Goal: Transaction & Acquisition: Purchase product/service

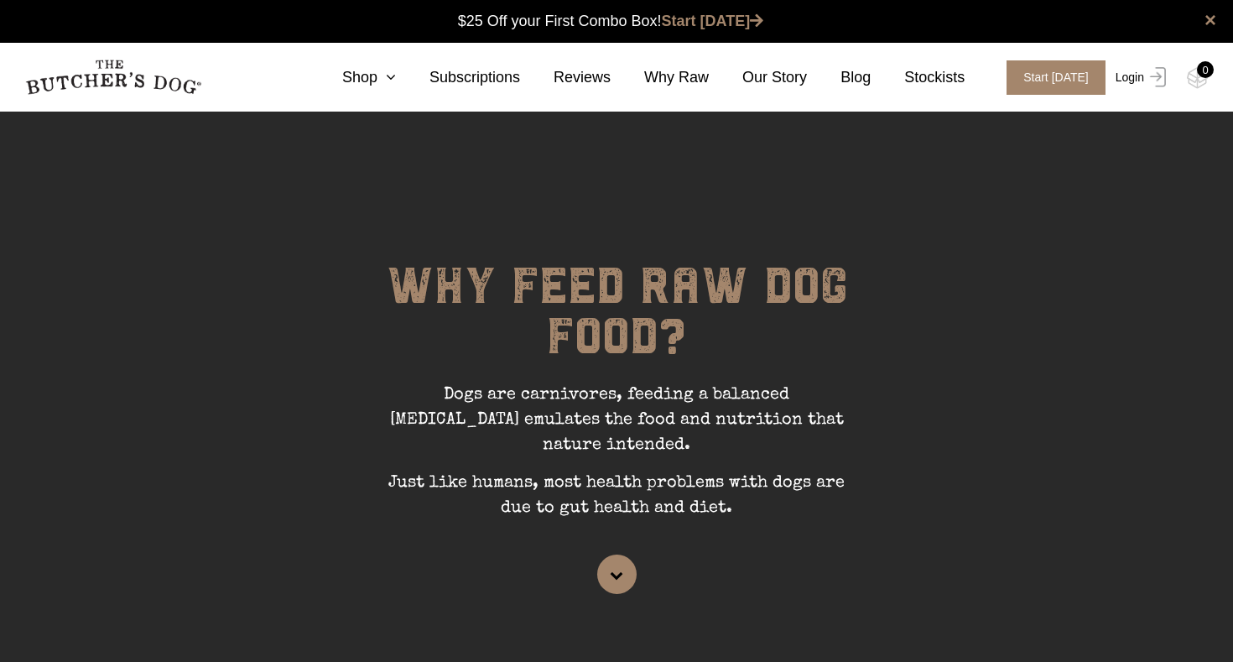
click at [1133, 80] on link "Login" at bounding box center [1138, 77] width 55 height 34
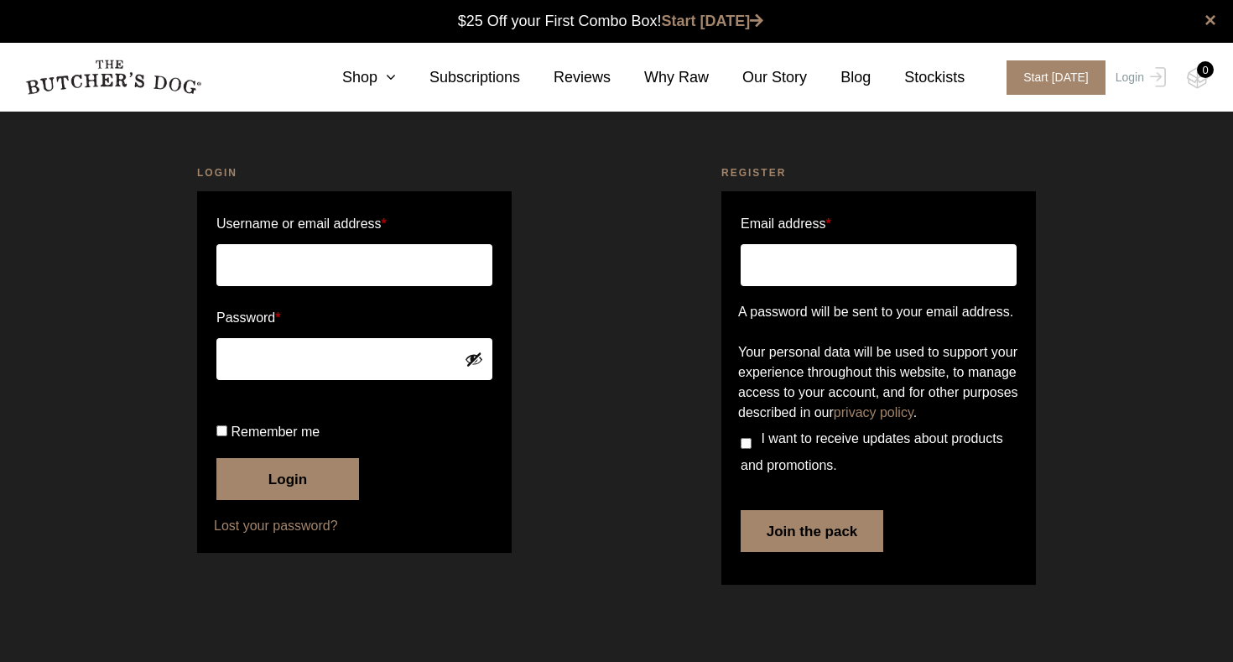
scroll to position [1, 0]
click at [320, 263] on input "Username or email address *" at bounding box center [354, 265] width 276 height 42
type input "jodi.rowley@gmail.com"
click at [357, 78] on link "Shop" at bounding box center [352, 77] width 87 height 23
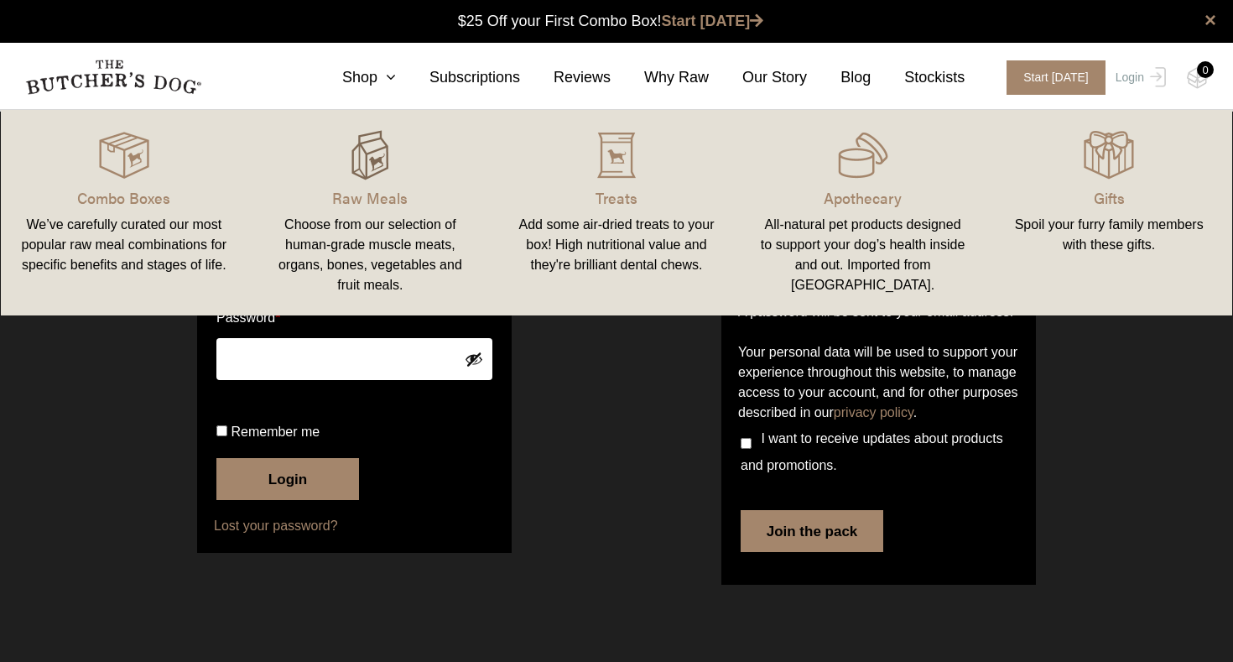
click at [392, 170] on img at bounding box center [370, 155] width 50 height 50
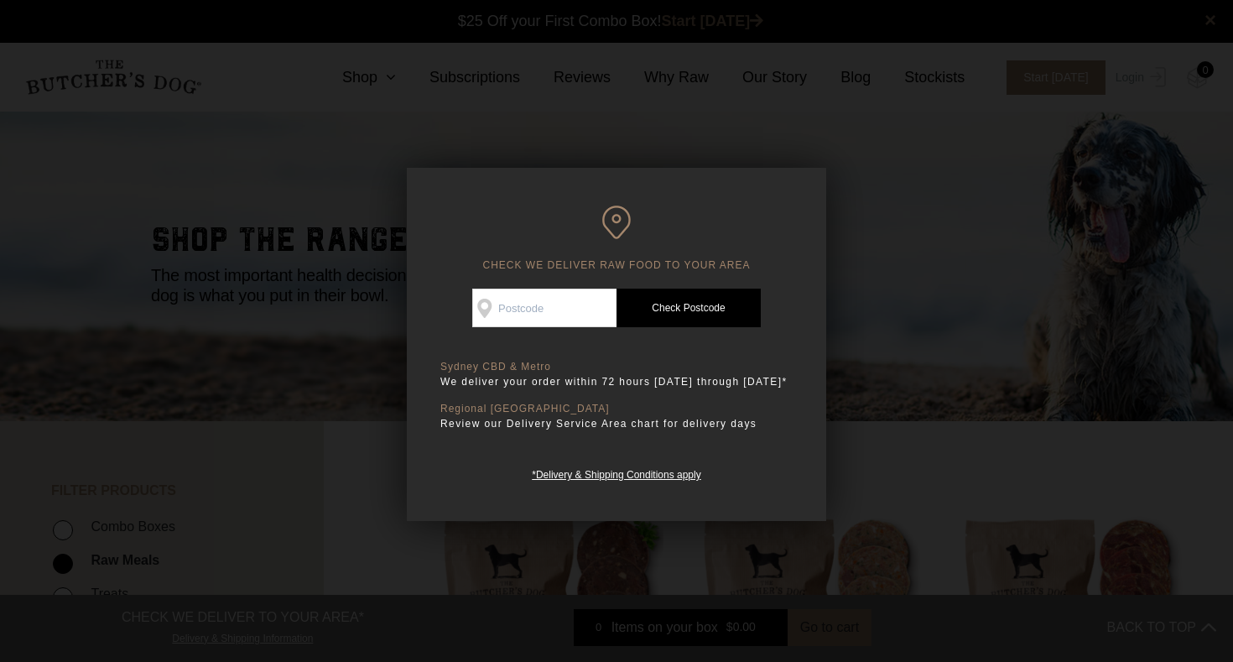
scroll to position [1, 0]
click at [522, 314] on input "Check Availability At" at bounding box center [544, 307] width 144 height 39
type input "2087"
click at [669, 303] on link "Check Postcode" at bounding box center [688, 307] width 144 height 39
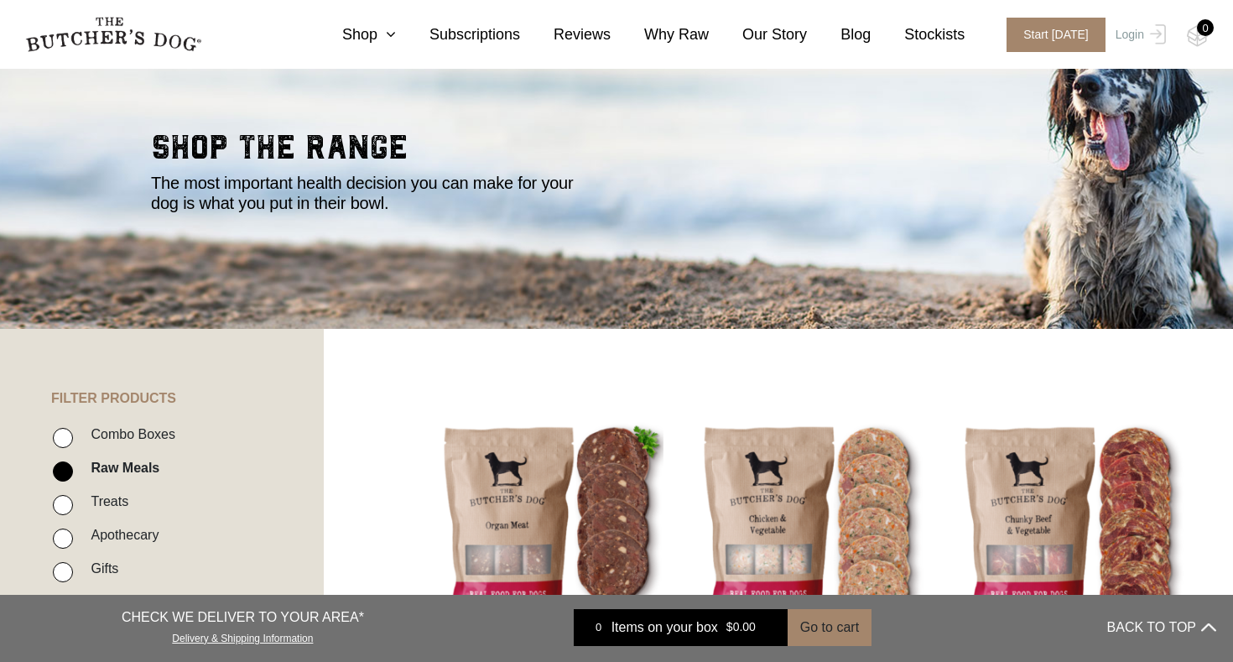
scroll to position [101, 0]
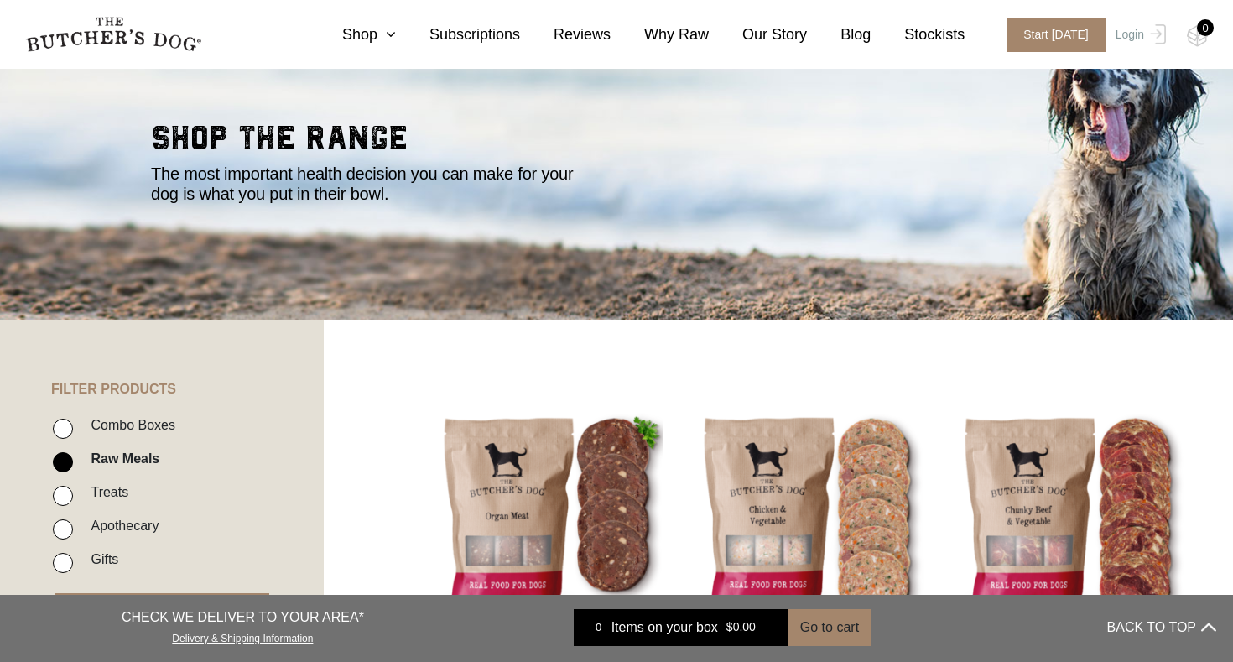
click at [69, 427] on input "Combo Boxes" at bounding box center [63, 428] width 20 height 20
checkbox input "true"
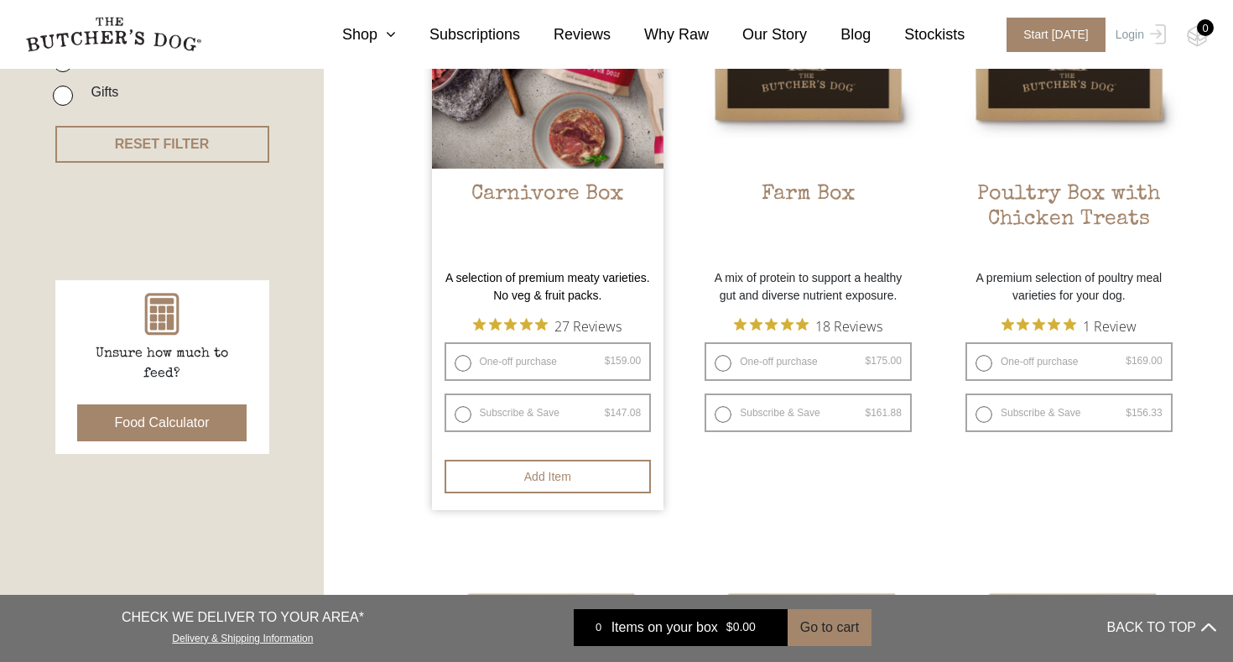
scroll to position [572, 0]
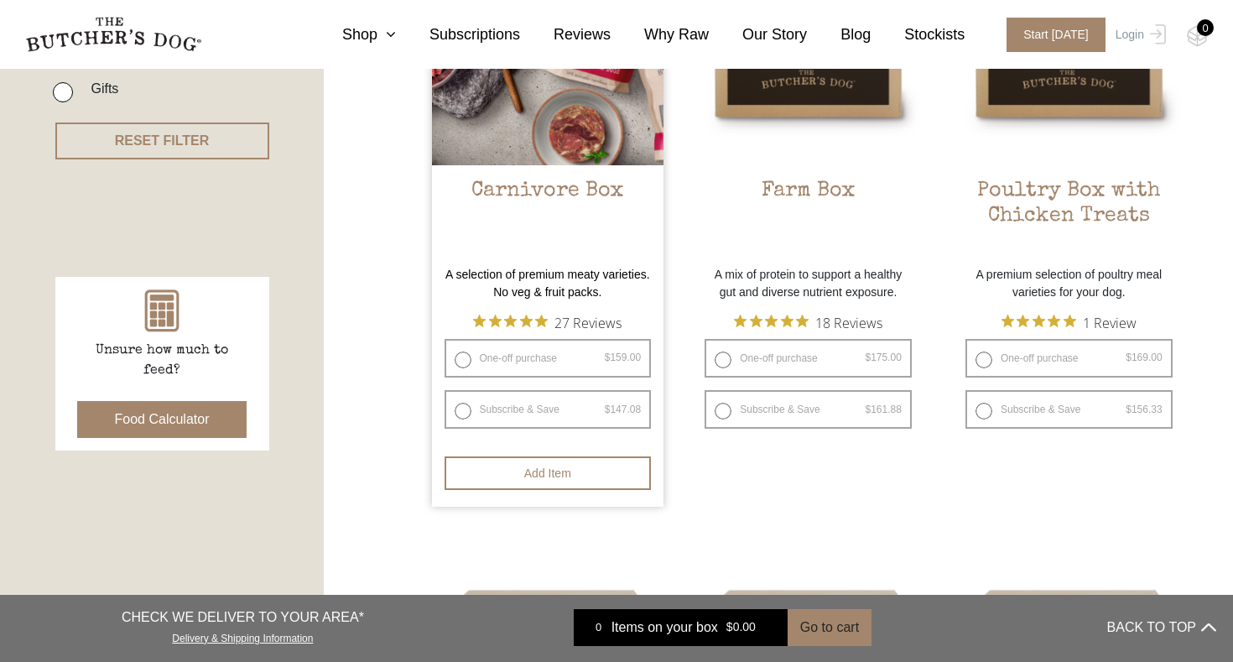
click at [529, 417] on label "Subscribe & Save $ 159.00 Original price was: $159.00. $ 147.08 Current price i…" at bounding box center [547, 409] width 207 height 39
radio input "true"
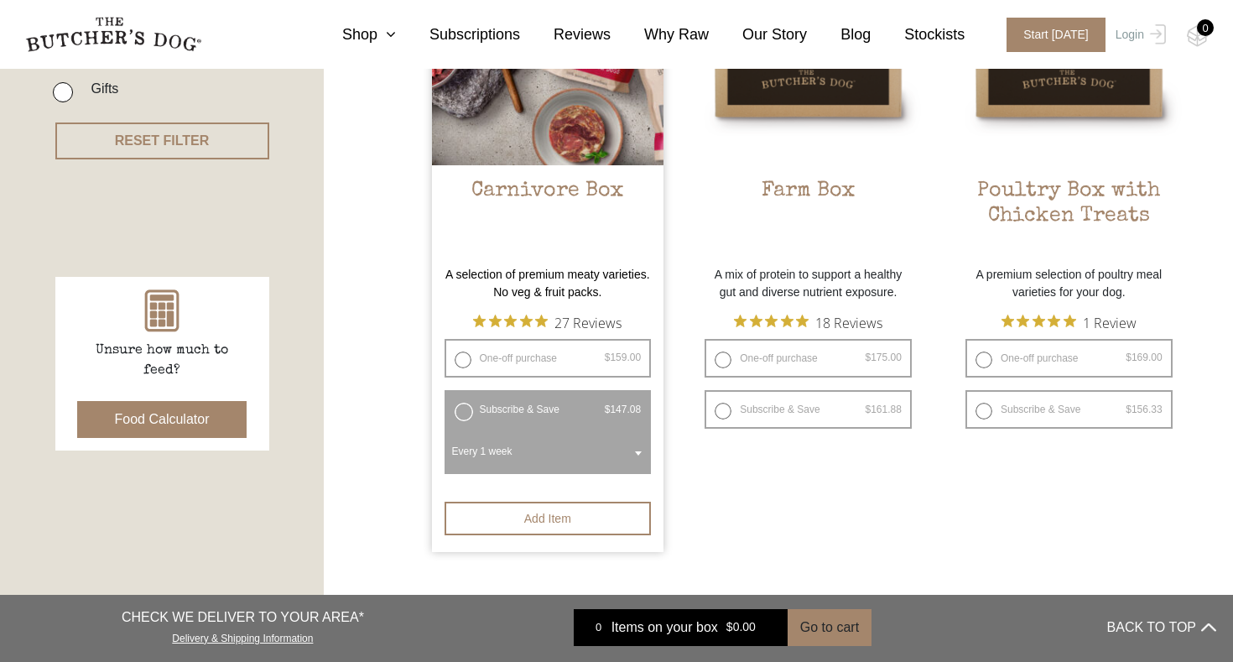
click at [632, 450] on span at bounding box center [638, 453] width 17 height 39
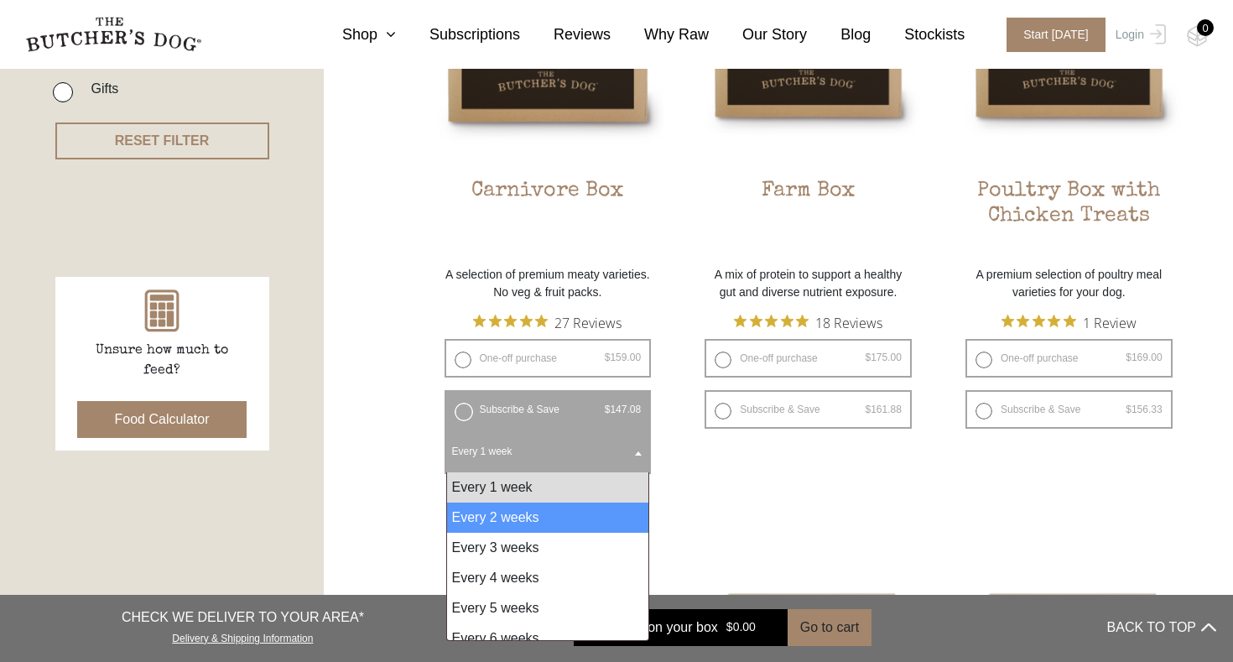
scroll to position [13, 0]
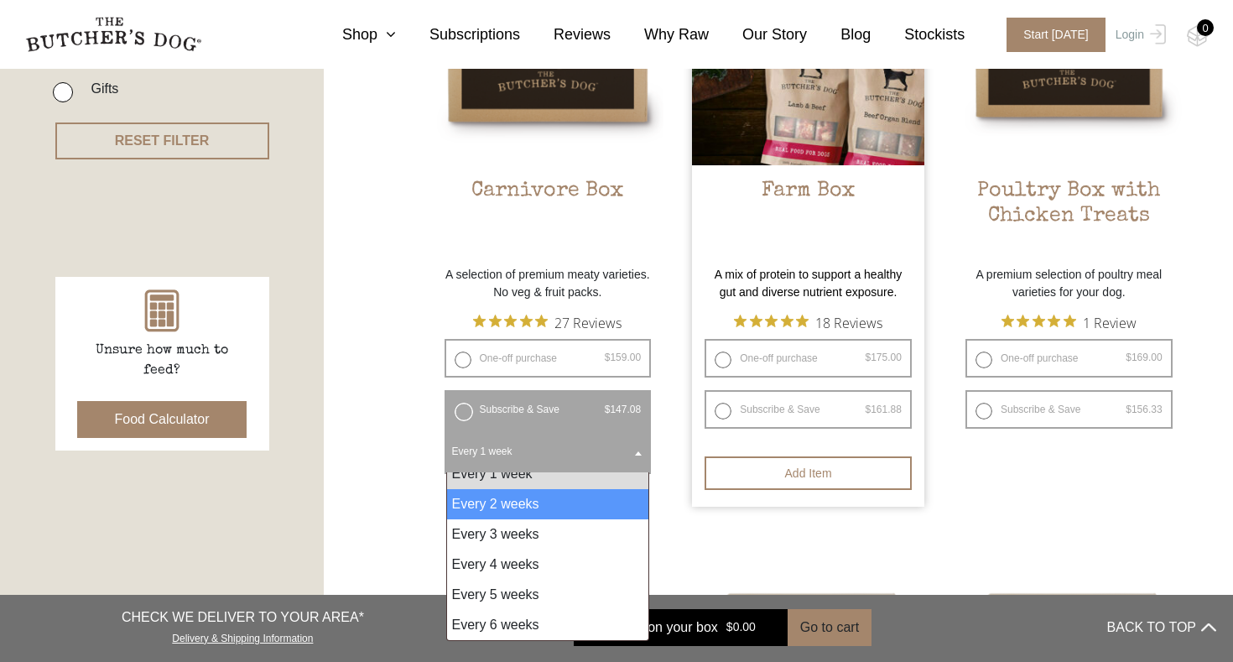
click at [695, 462] on form "YOU ARE MAKING A ONE-OFF ORDER YOU ARE SETTING UP A SUBSCRIPTION One-off Purcha…" at bounding box center [808, 469] width 232 height 42
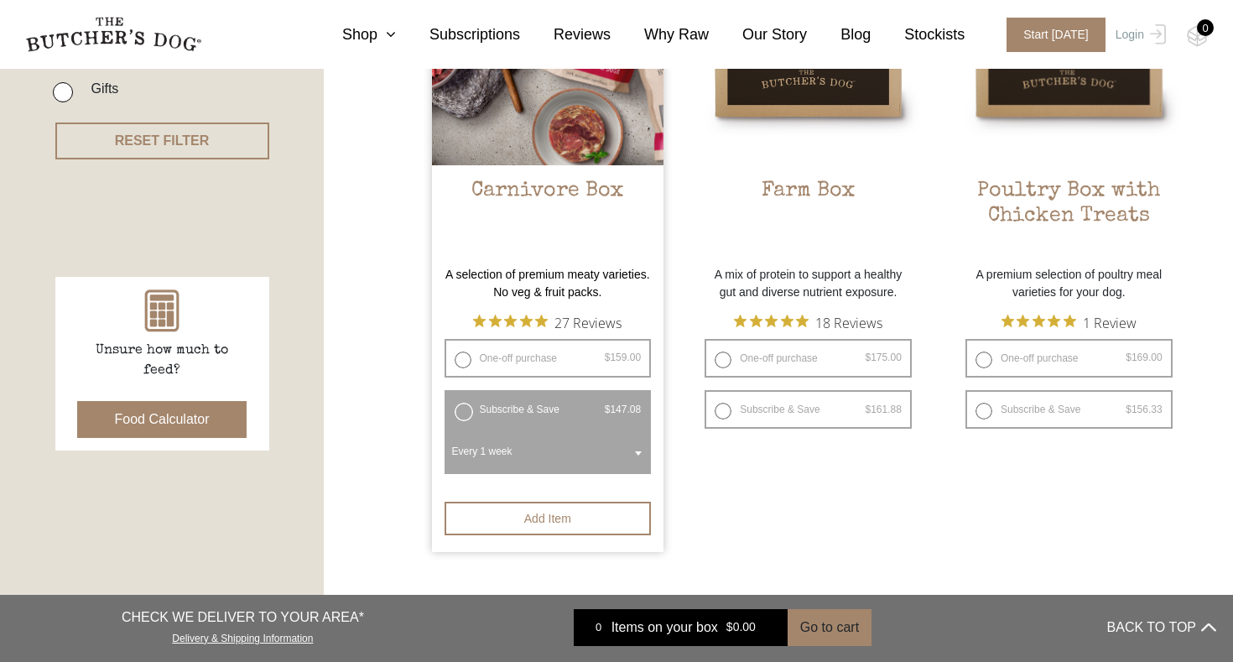
click at [535, 364] on label "One-off purchase $ 159.00 — or subscribe and save 7.5%" at bounding box center [547, 358] width 207 height 39
radio input "true"
click at [489, 362] on label "One-off purchase $ 159.00 — or subscribe and save 7.5%" at bounding box center [547, 358] width 207 height 39
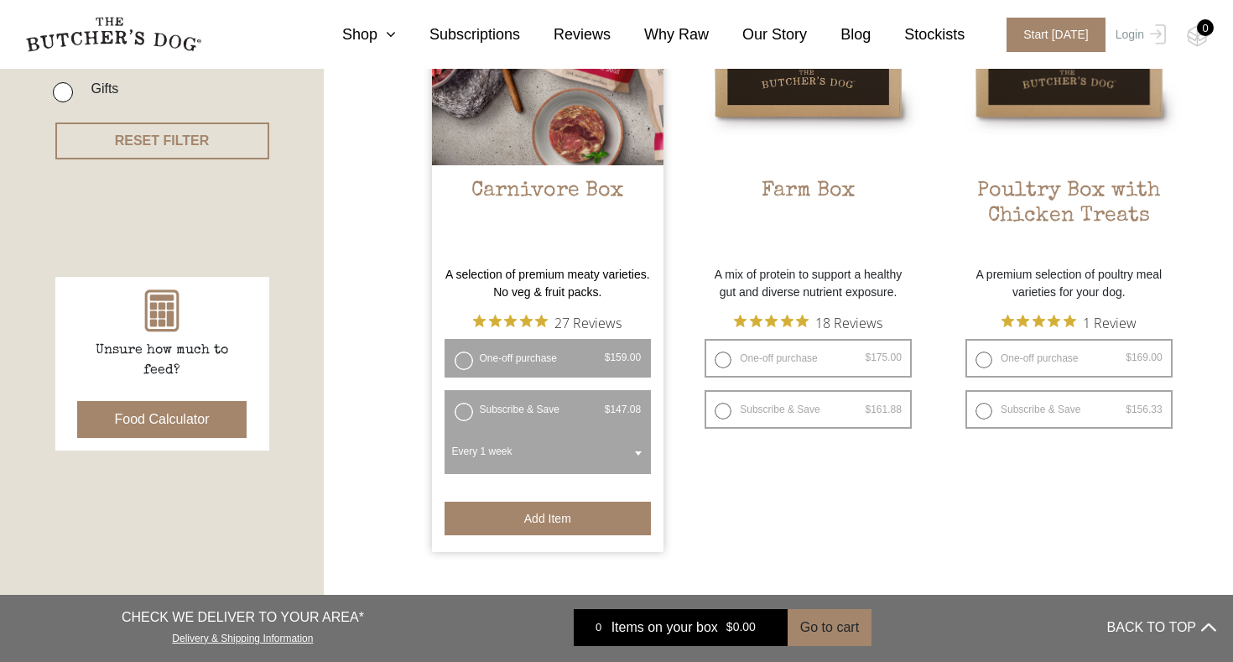
click at [506, 517] on button "Add item" at bounding box center [547, 518] width 207 height 34
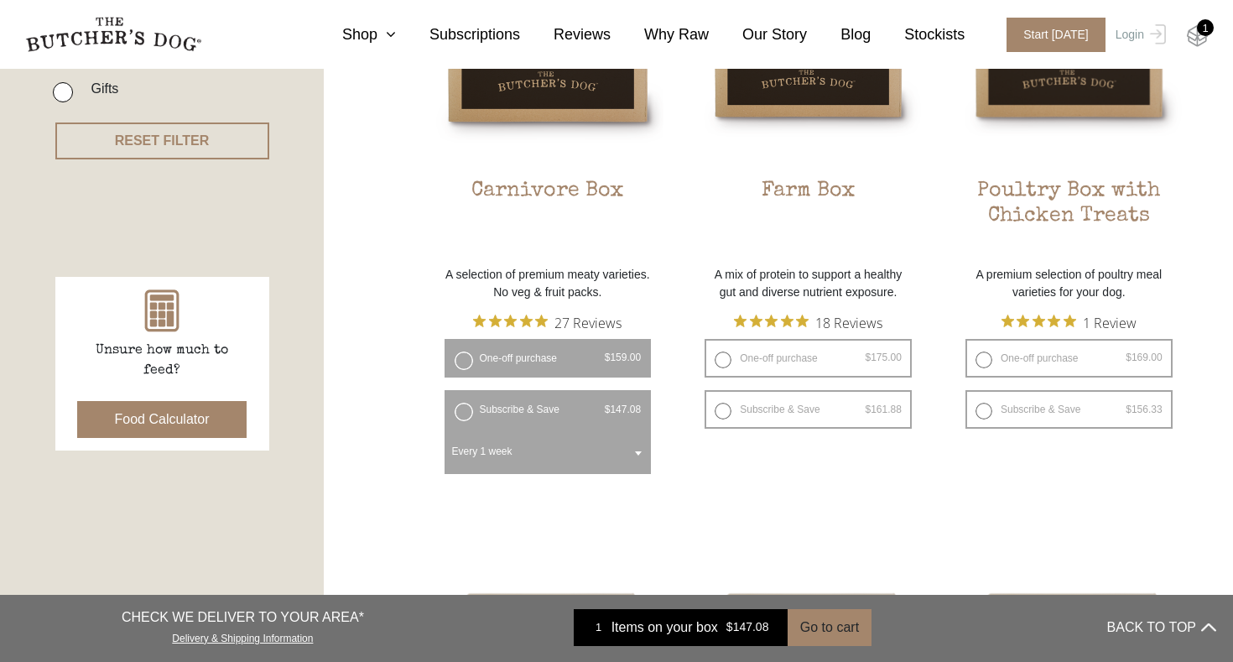
click at [1194, 35] on img at bounding box center [1197, 36] width 21 height 22
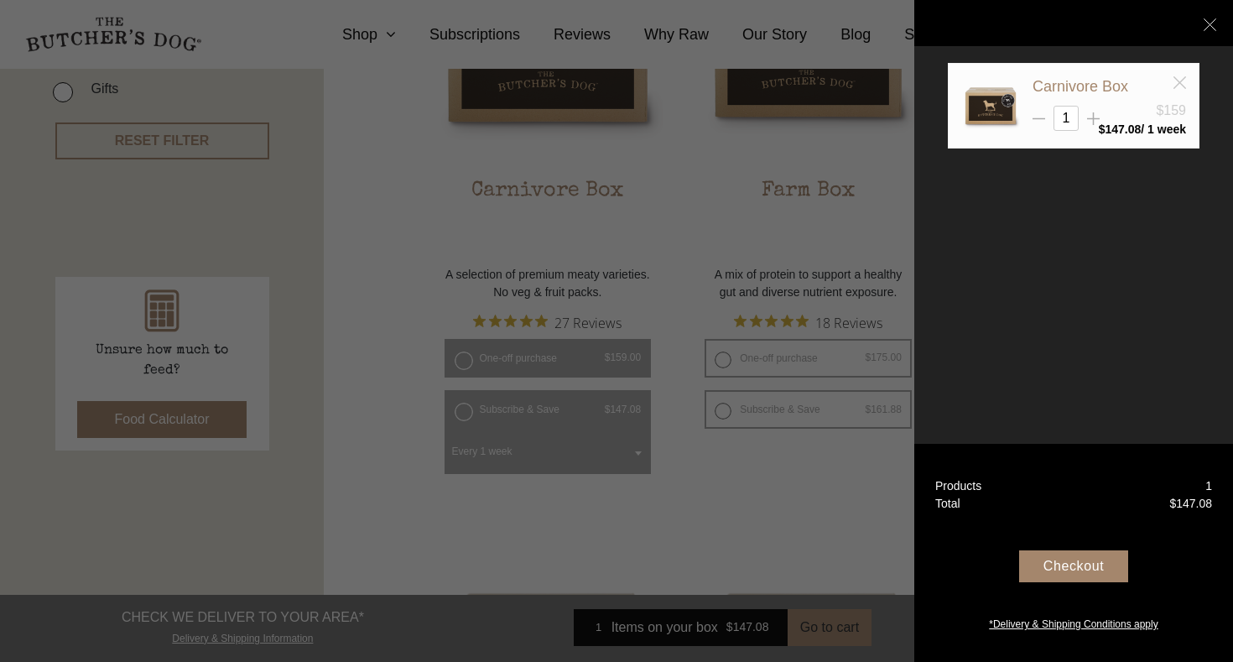
click at [1183, 88] on icon at bounding box center [1179, 82] width 13 height 13
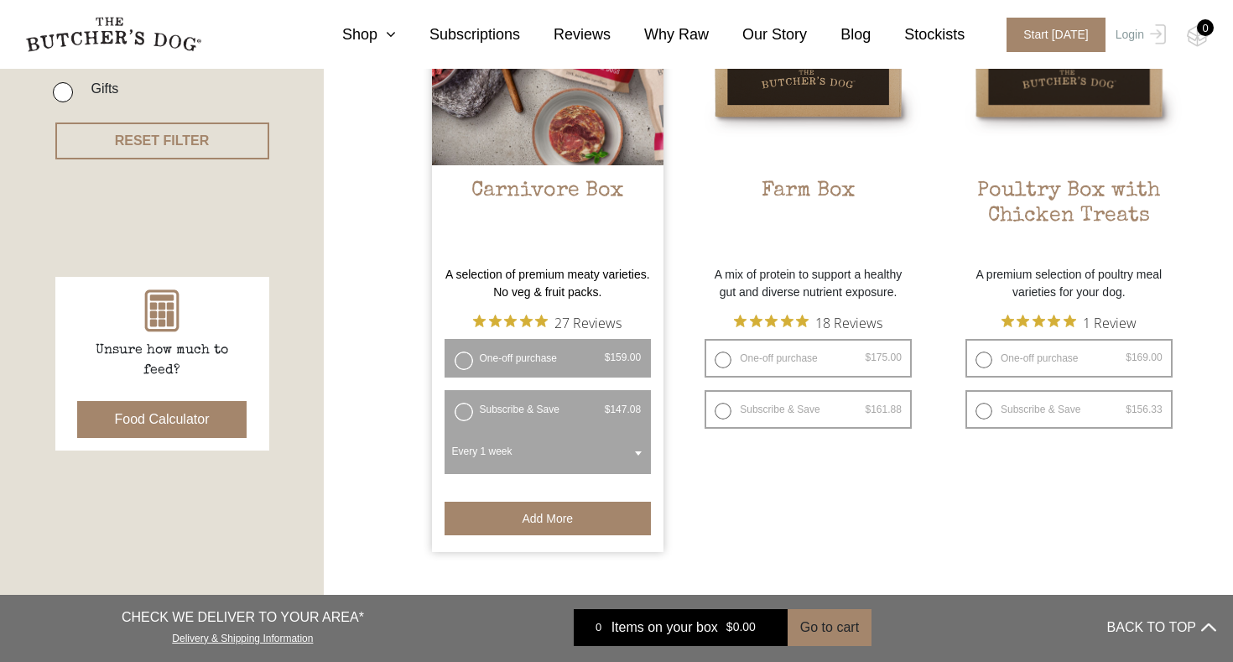
click at [471, 413] on label "Subscribe & Save $ 159.00 Original price was: $159.00. $ 147.08 Current price i…" at bounding box center [547, 409] width 207 height 39
click at [514, 362] on label "One-off purchase $ 159.00 — or subscribe and save 7.5%" at bounding box center [547, 358] width 207 height 39
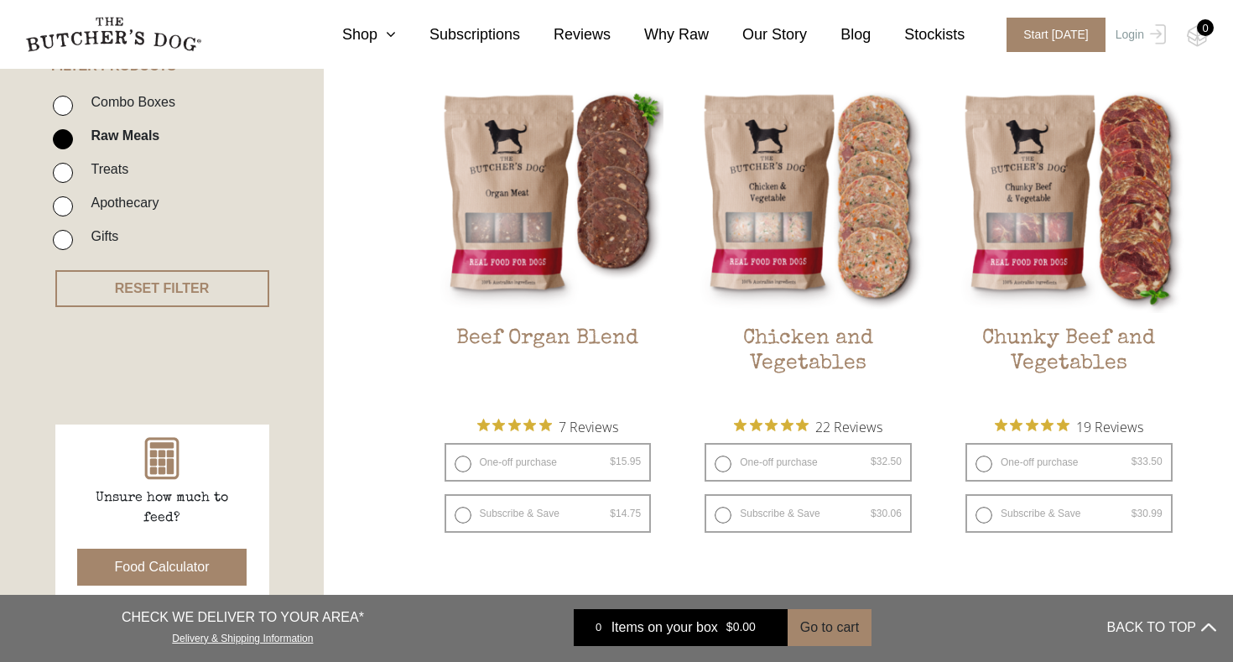
scroll to position [423, 0]
click at [123, 99] on label "Combo Boxes" at bounding box center [128, 102] width 93 height 23
click at [73, 99] on input "Combo Boxes" at bounding box center [63, 106] width 20 height 20
checkbox input "true"
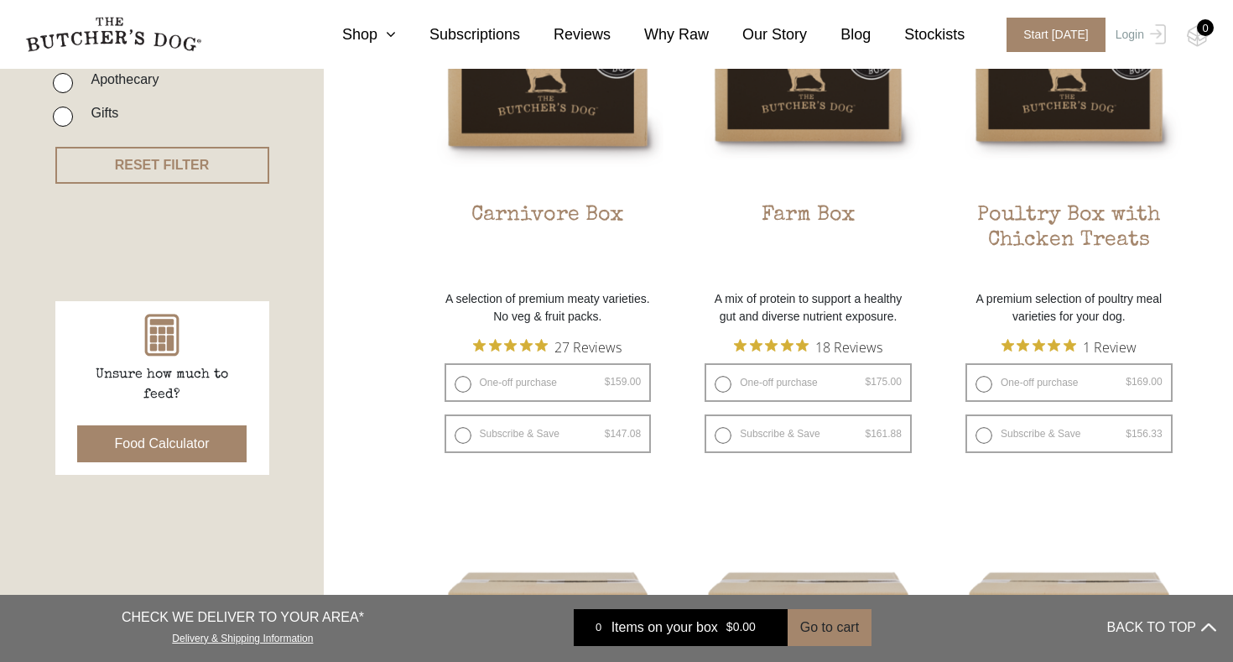
scroll to position [557, 0]
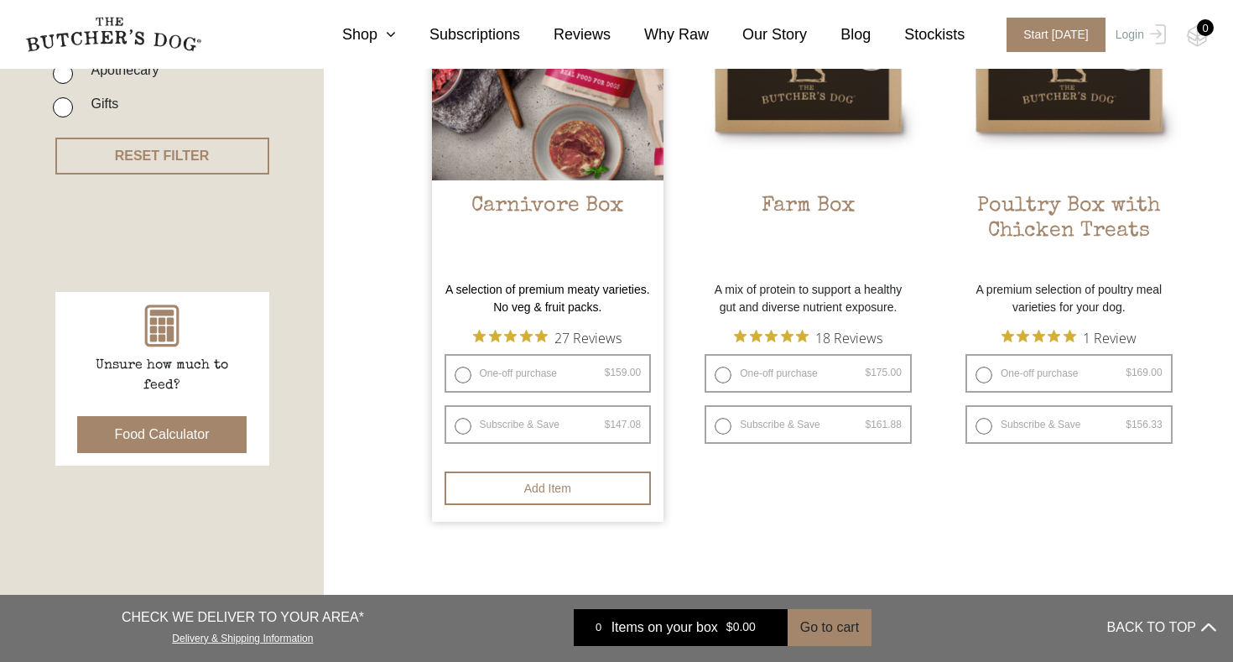
click at [537, 366] on label "One-off purchase $ 159.00 — or subscribe and save 7.5%" at bounding box center [547, 373] width 207 height 39
radio input "true"
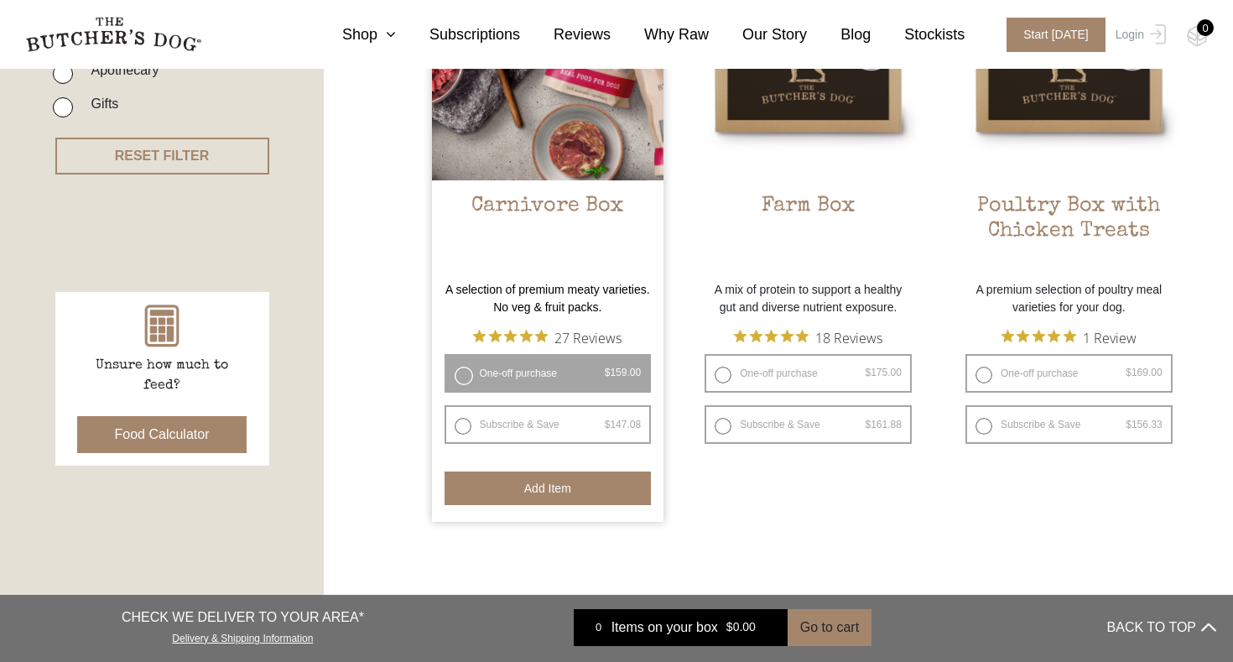
click at [510, 486] on button "Add item" at bounding box center [547, 488] width 207 height 34
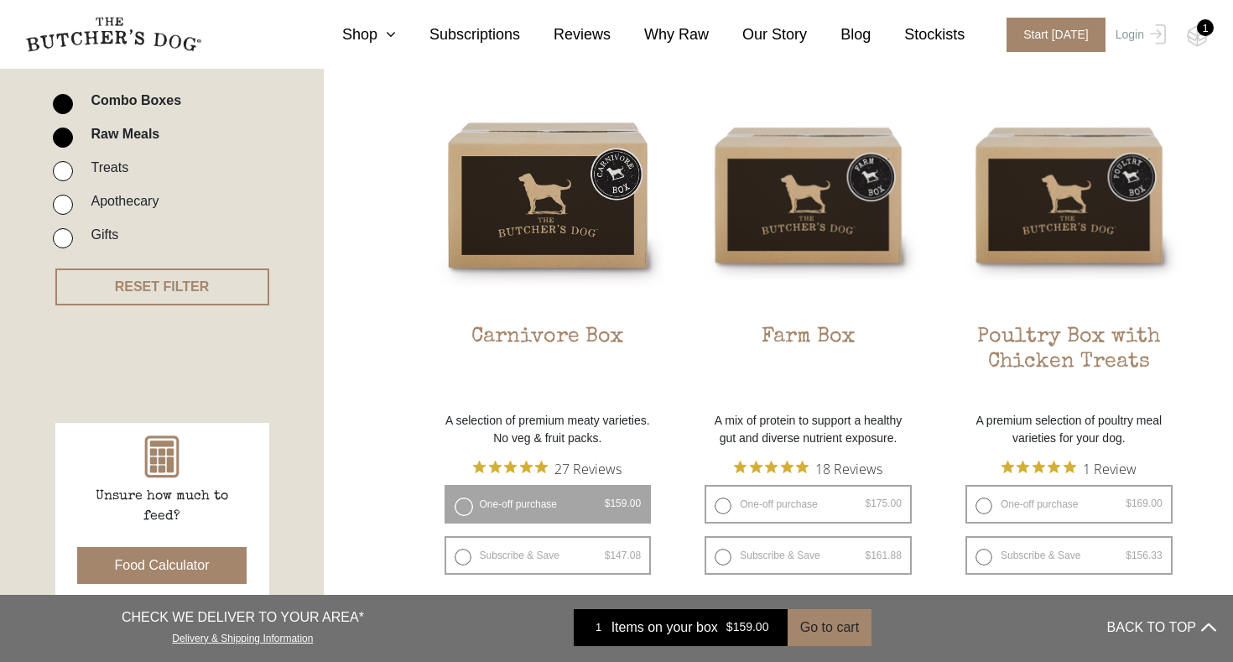
scroll to position [362, 0]
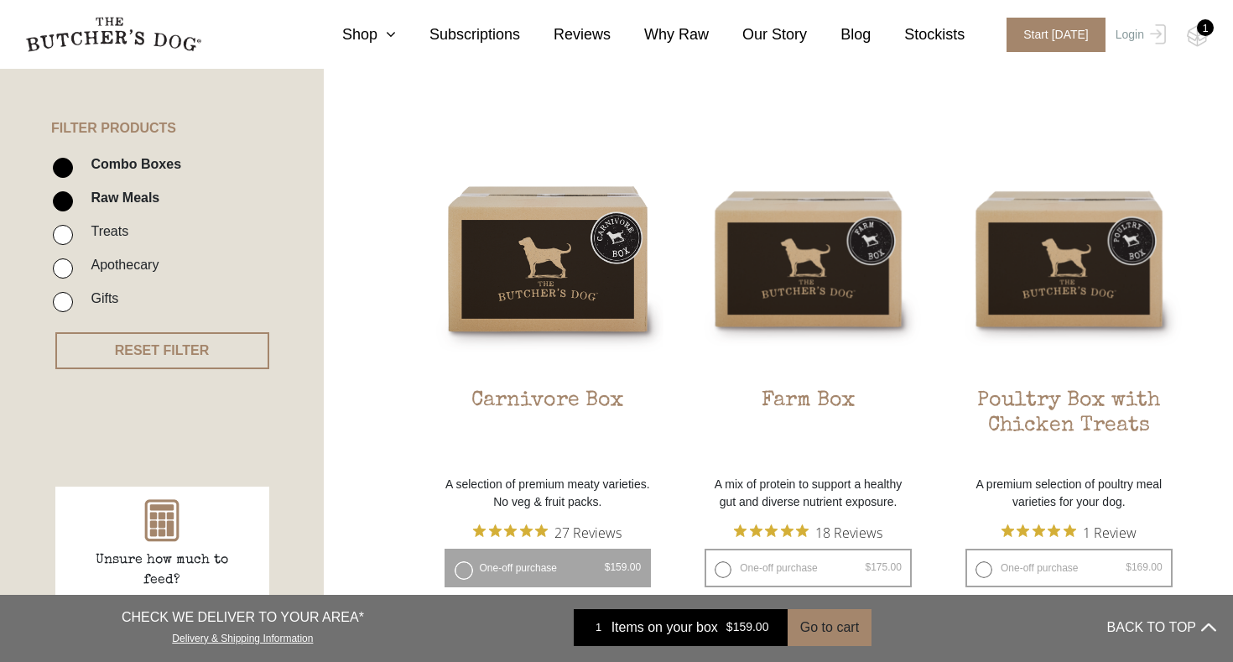
click at [119, 227] on label "Treats" at bounding box center [105, 231] width 46 height 23
click at [73, 227] on input "Treats" at bounding box center [63, 235] width 20 height 20
checkbox input "true"
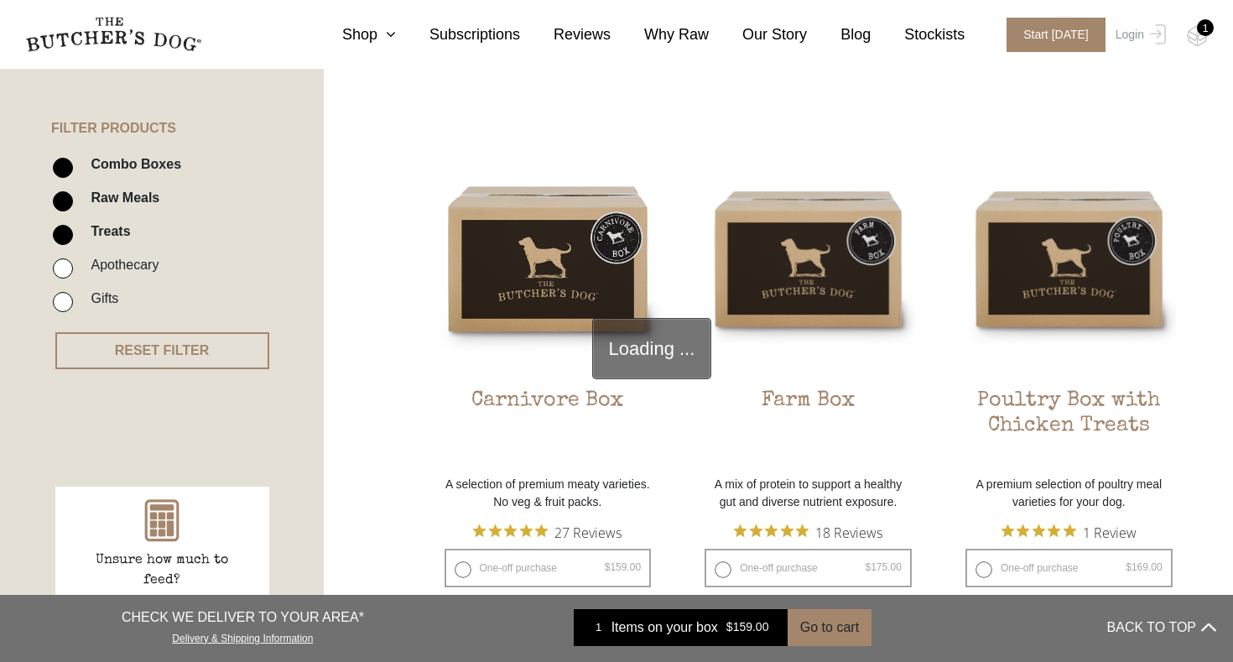
scroll to position [379, 0]
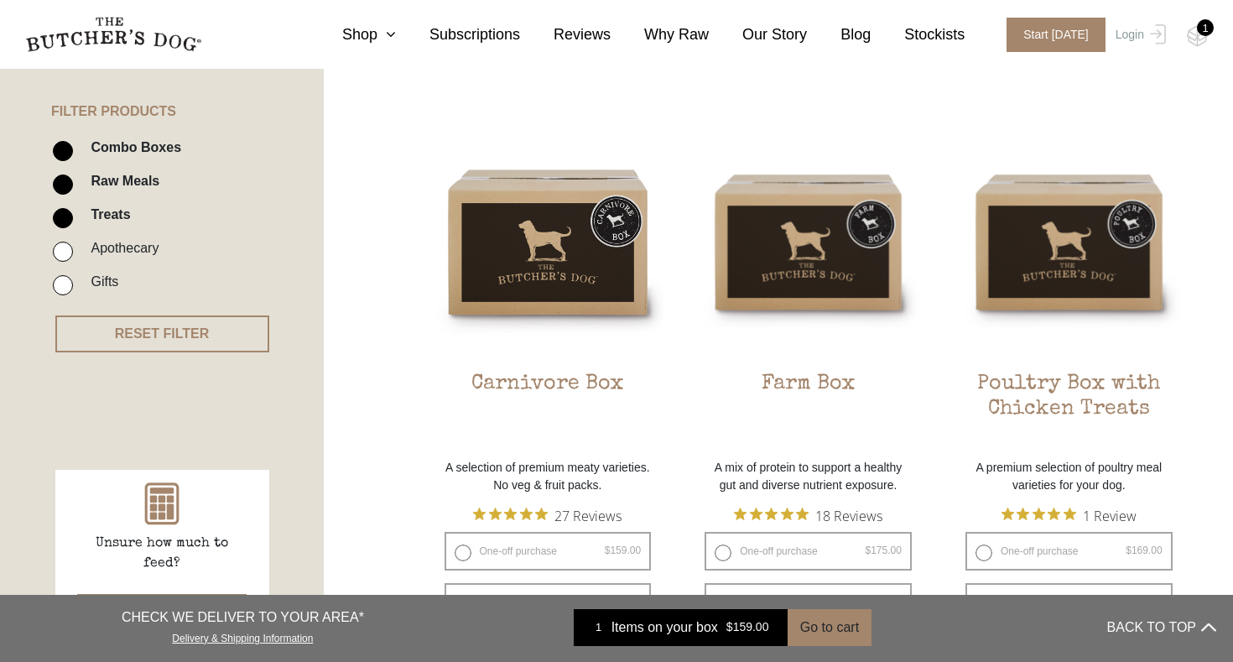
click at [63, 182] on input "Raw Meals" at bounding box center [63, 184] width 20 height 20
checkbox input "false"
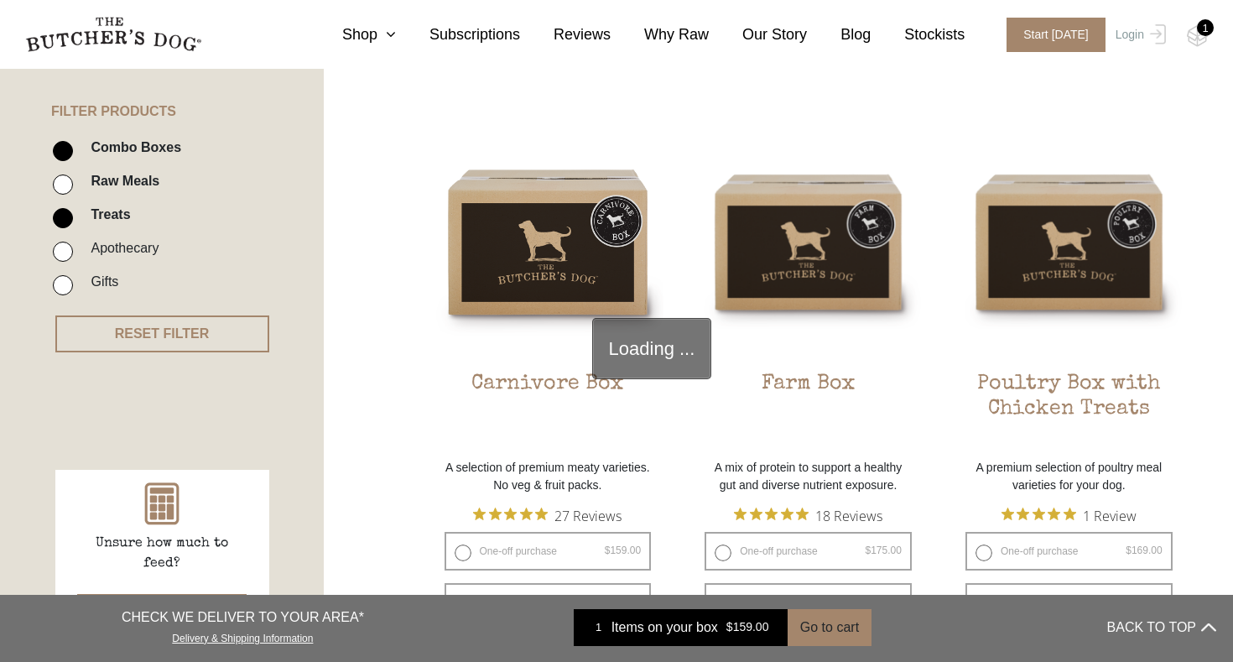
click at [68, 148] on input "Combo Boxes" at bounding box center [63, 151] width 20 height 20
checkbox input "false"
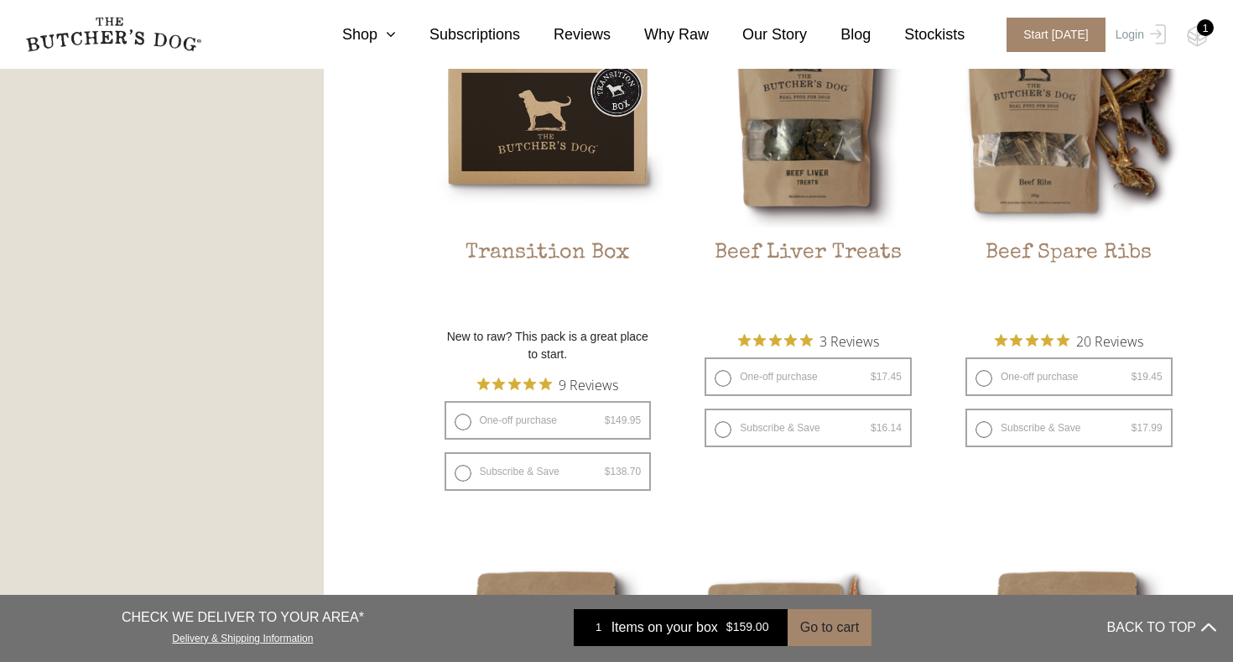
scroll to position [1701, 0]
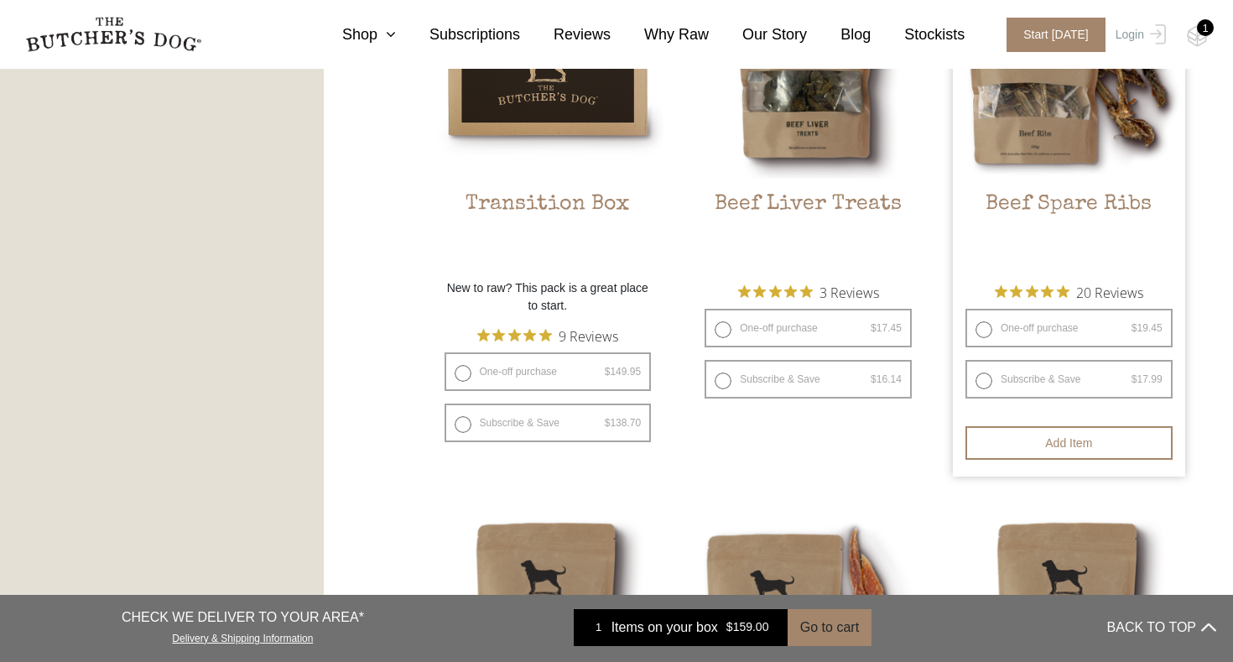
click at [1078, 335] on label "One-off purchase $ 19.45 — or subscribe and save 7.5%" at bounding box center [1068, 328] width 207 height 39
radio input "true"
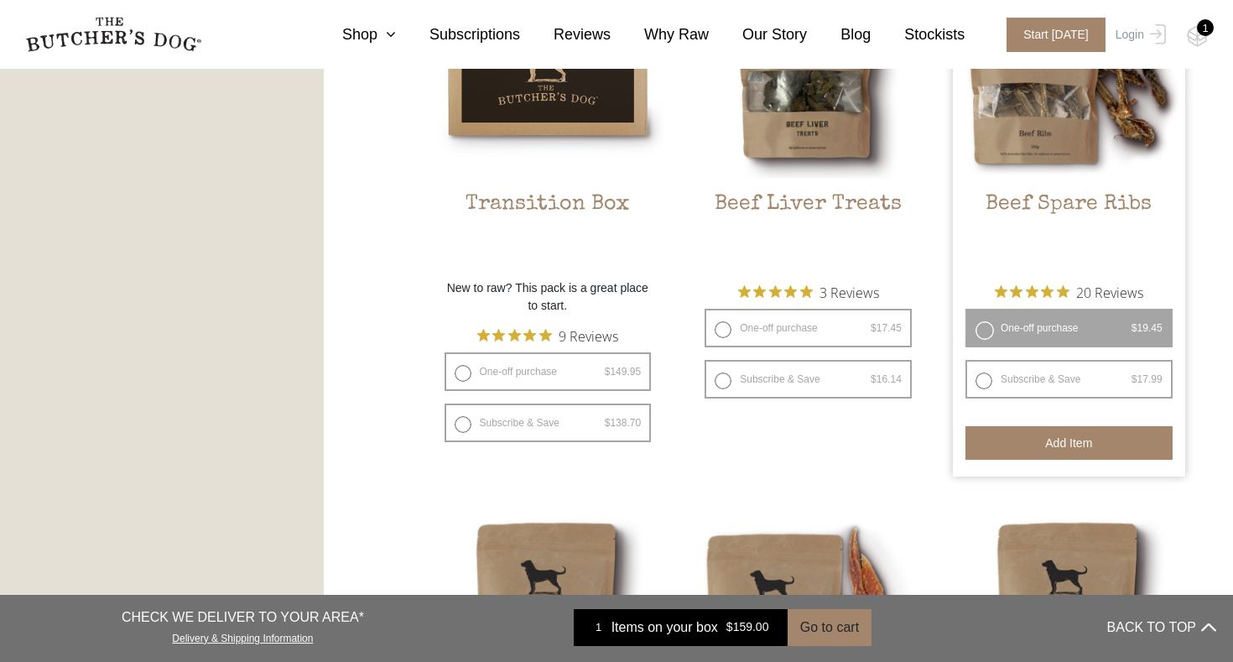
click at [1062, 437] on button "Add item" at bounding box center [1068, 443] width 207 height 34
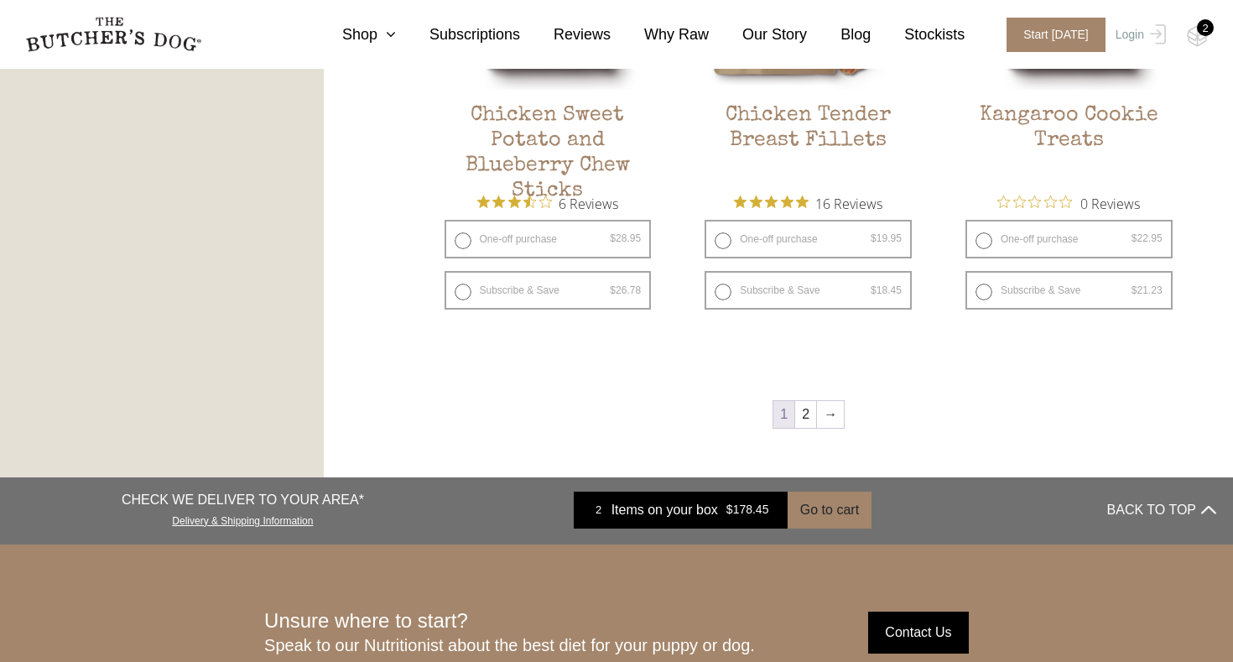
scroll to position [2367, 0]
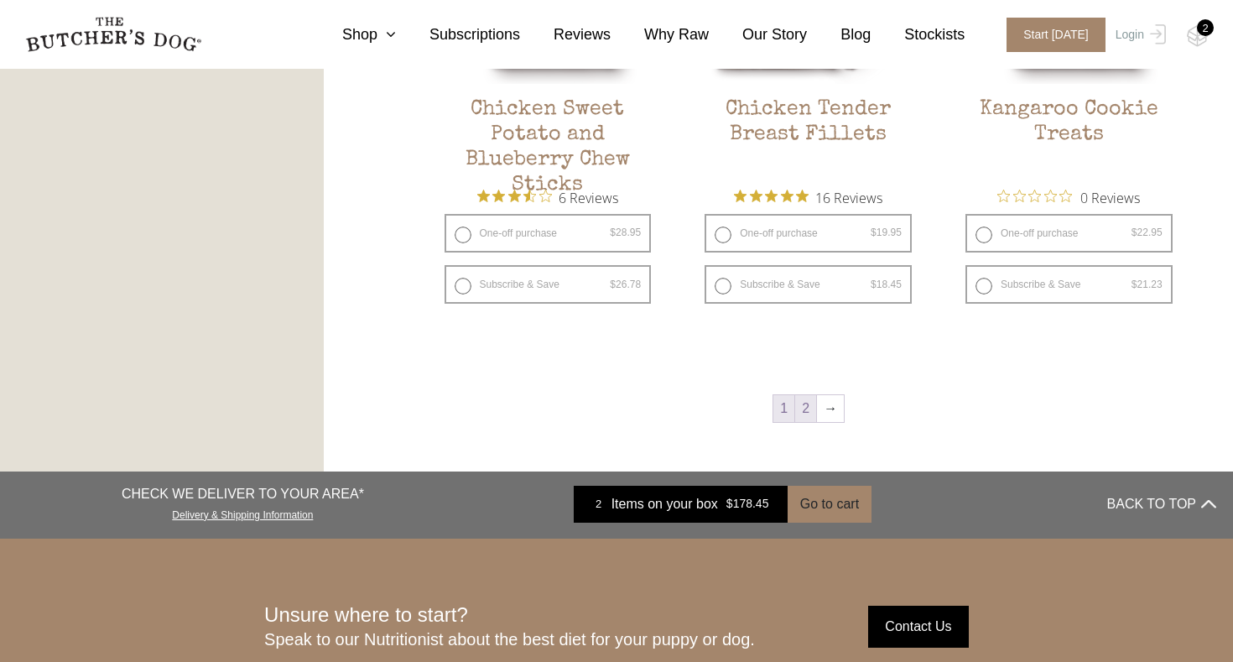
click at [804, 413] on link "2" at bounding box center [805, 408] width 21 height 27
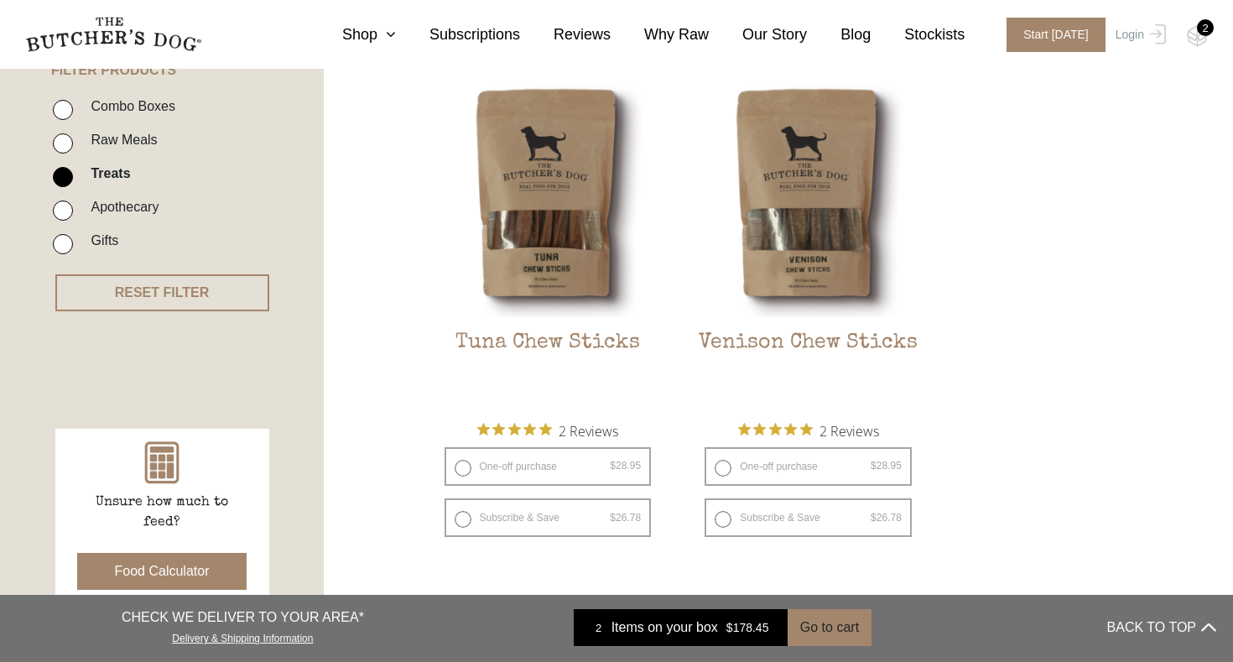
scroll to position [415, 0]
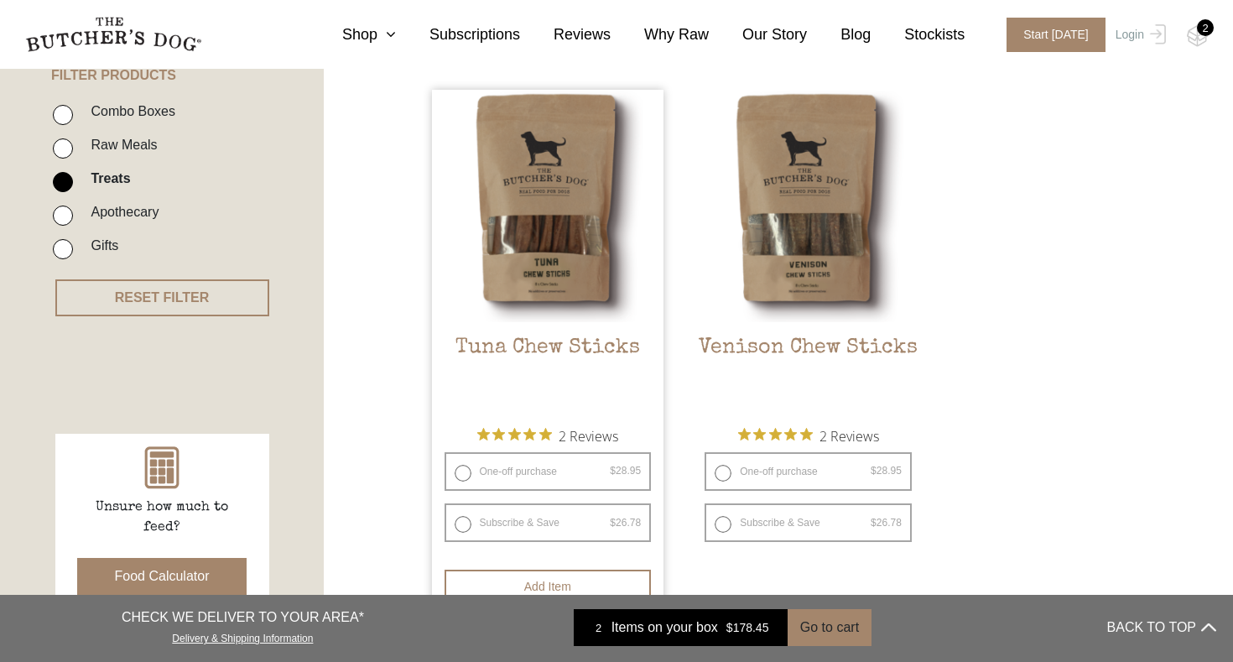
click at [462, 469] on label "One-off purchase $ 28.95 — or subscribe and save 7.5%" at bounding box center [547, 471] width 207 height 39
radio input "true"
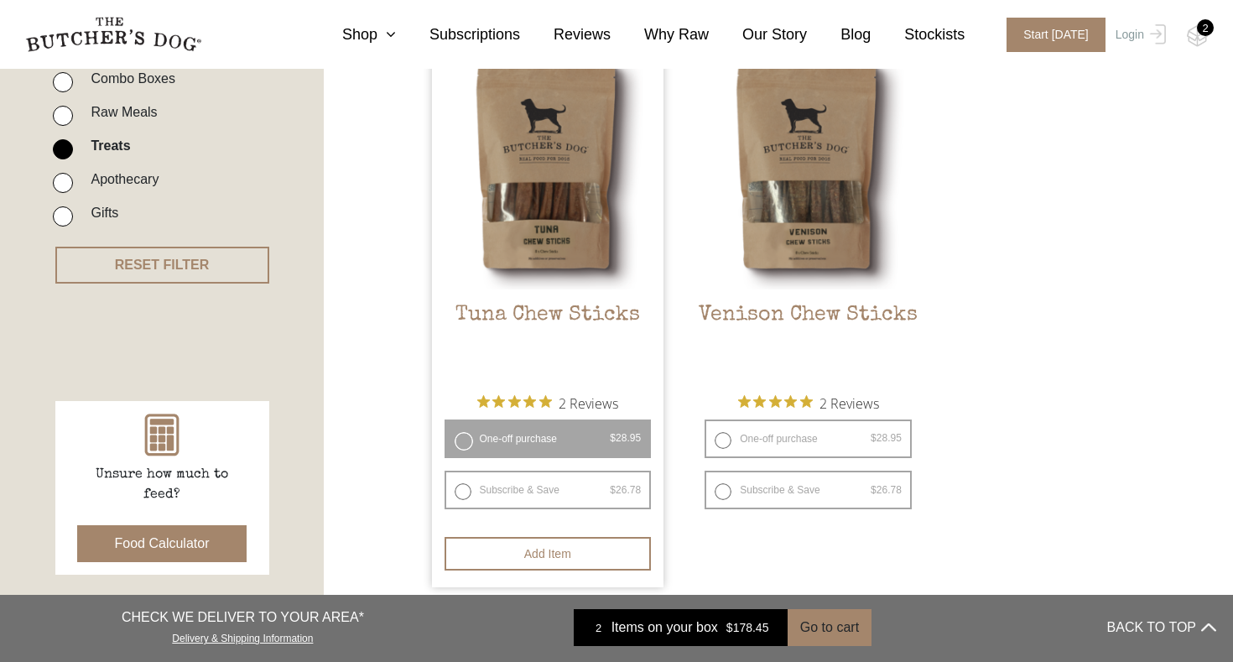
scroll to position [459, 0]
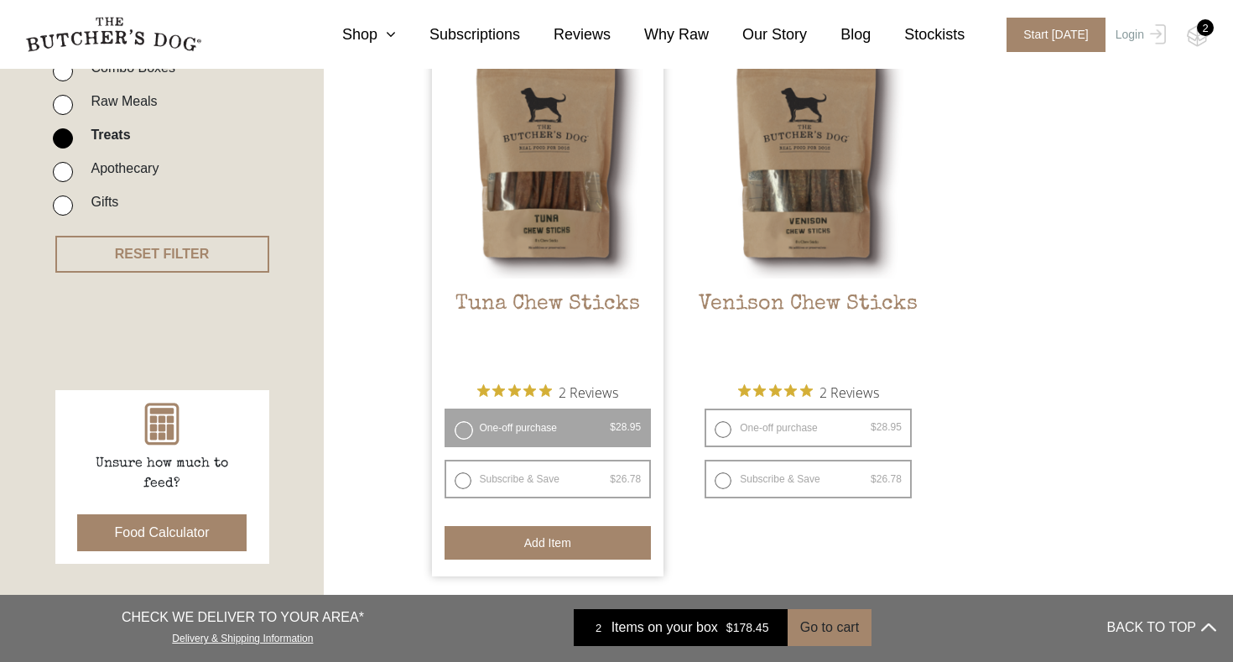
click at [542, 542] on button "Add item" at bounding box center [547, 543] width 207 height 34
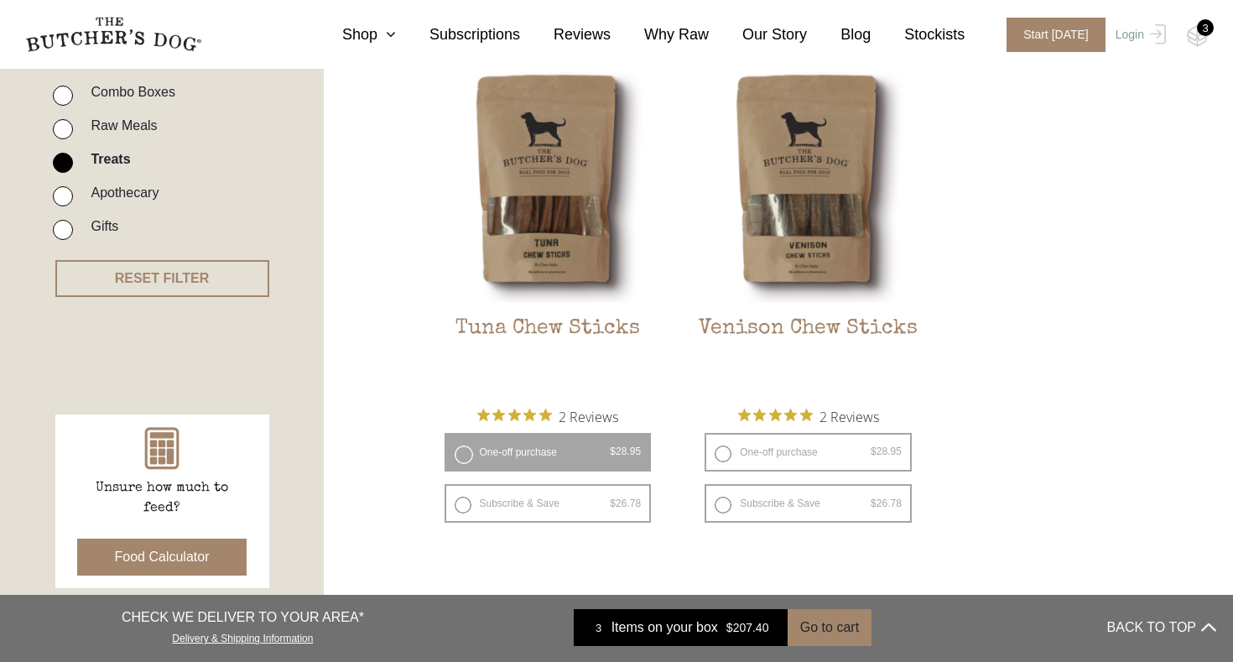
scroll to position [418, 0]
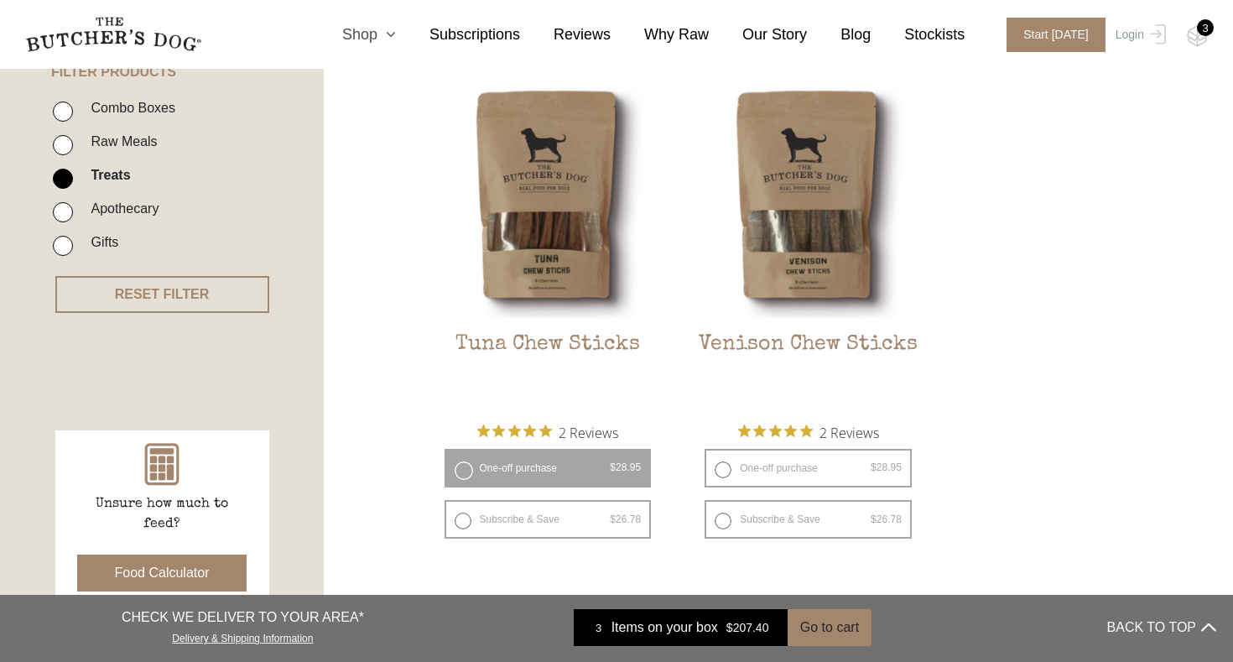
click at [391, 32] on icon at bounding box center [386, 34] width 18 height 15
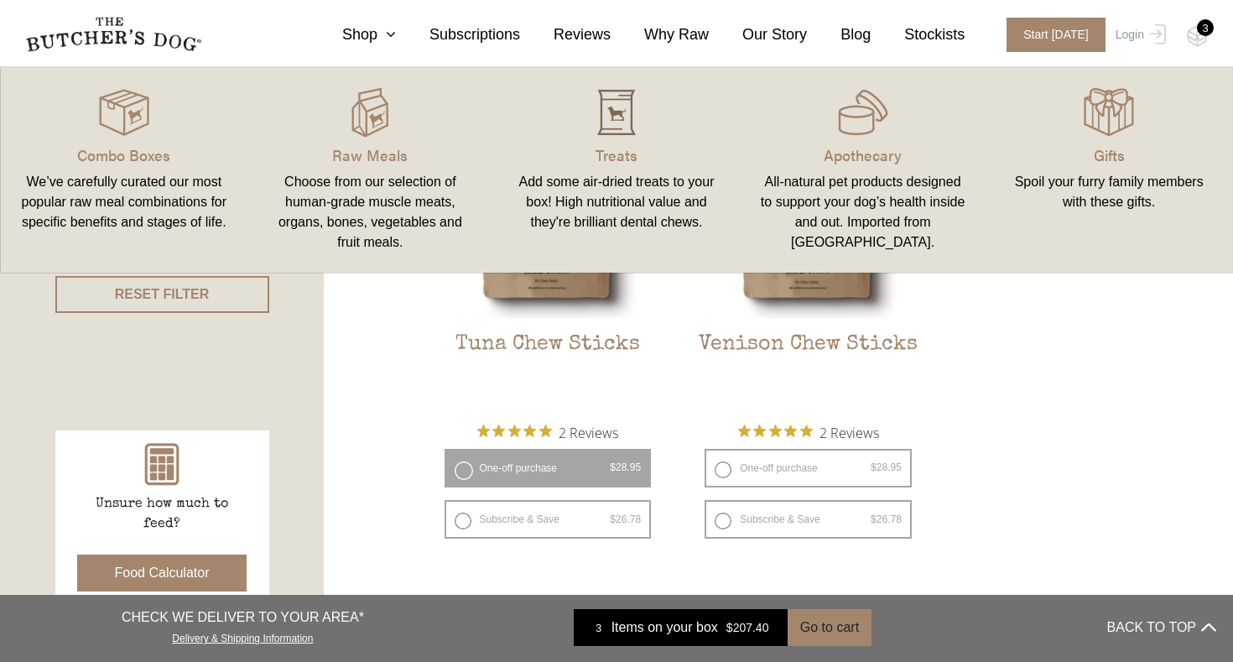
click at [621, 130] on img at bounding box center [616, 112] width 50 height 50
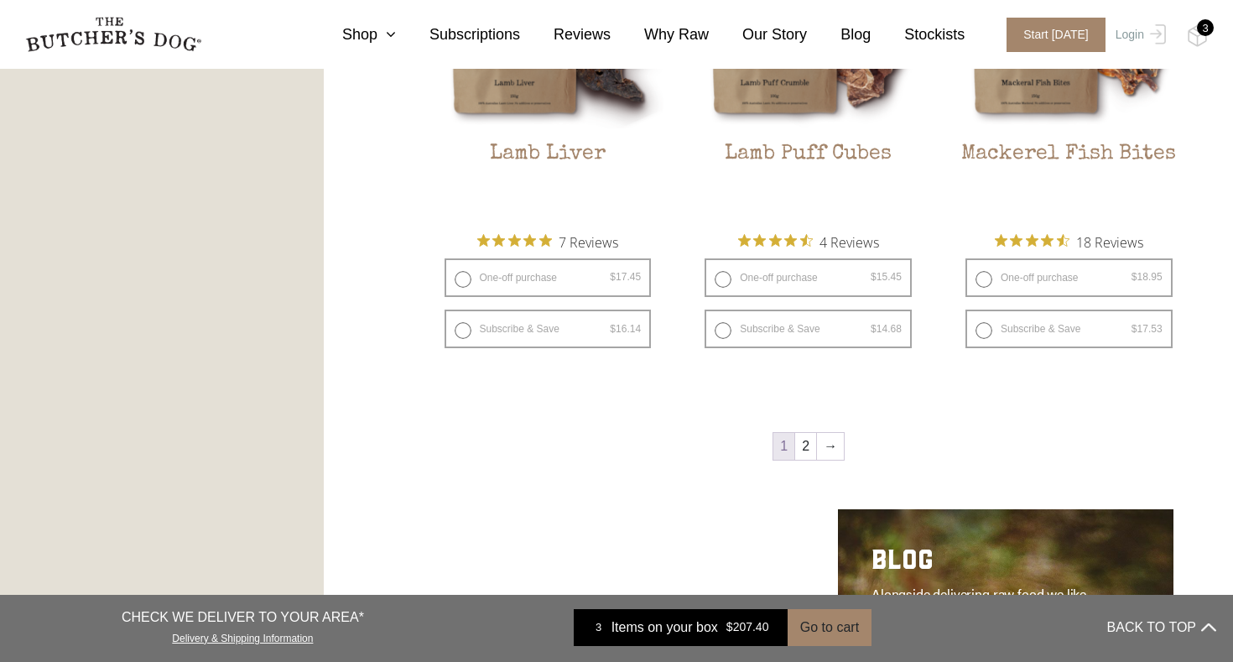
scroll to position [2196, 0]
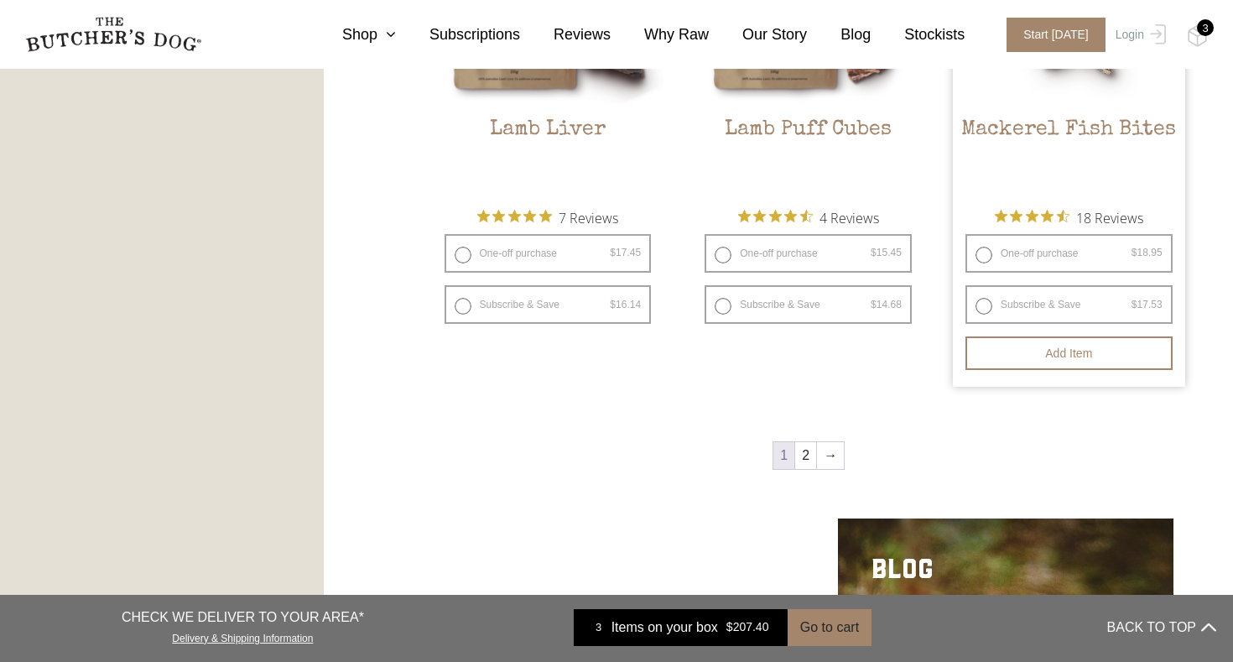
click at [1041, 258] on label "One-off purchase $ 18.95 — or subscribe and save 7.5%" at bounding box center [1068, 253] width 207 height 39
radio input "true"
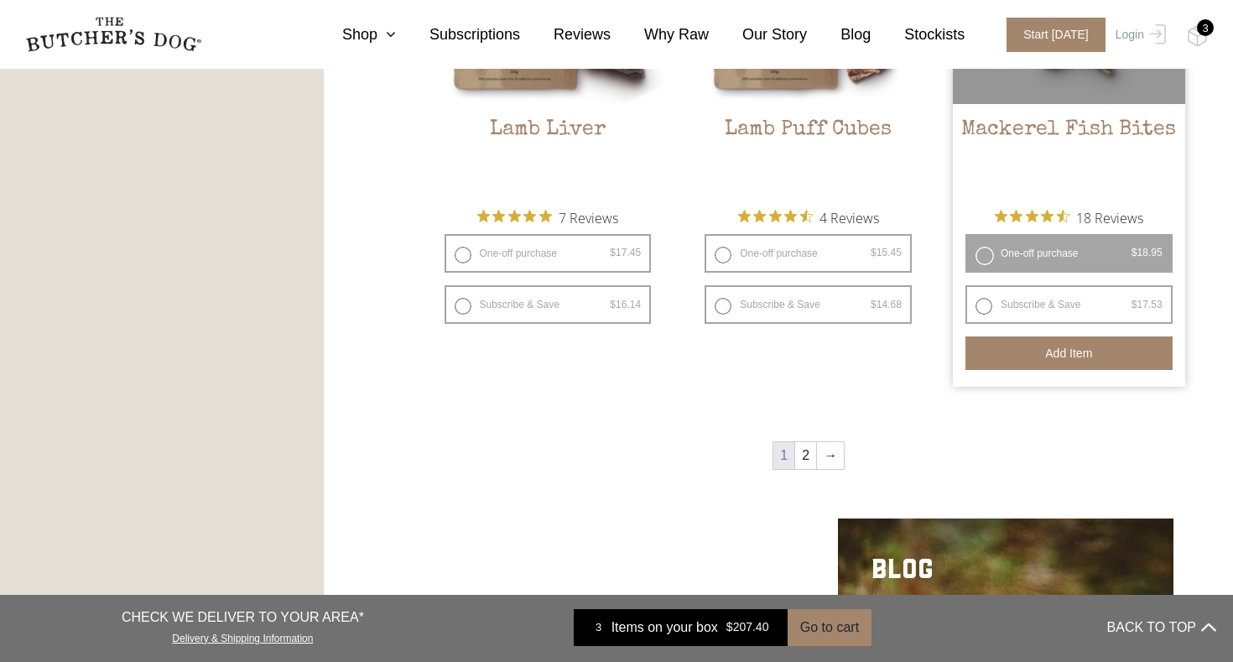
click at [1051, 353] on button "Add item" at bounding box center [1068, 353] width 207 height 34
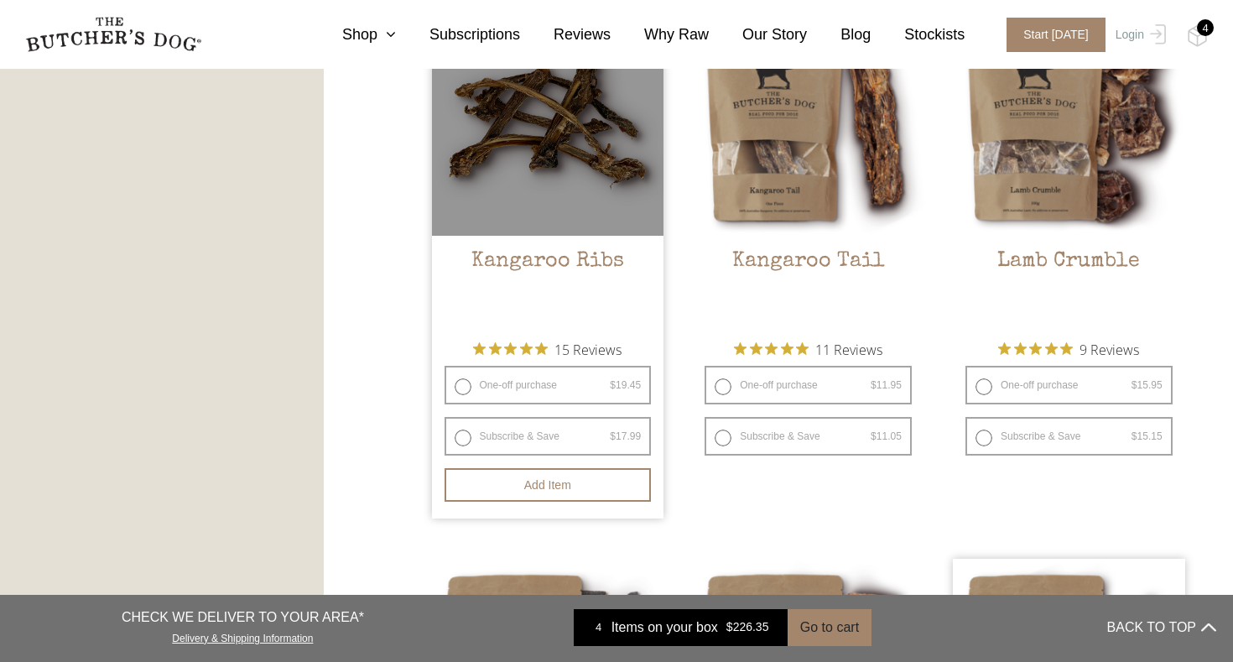
scroll to position [1552, 0]
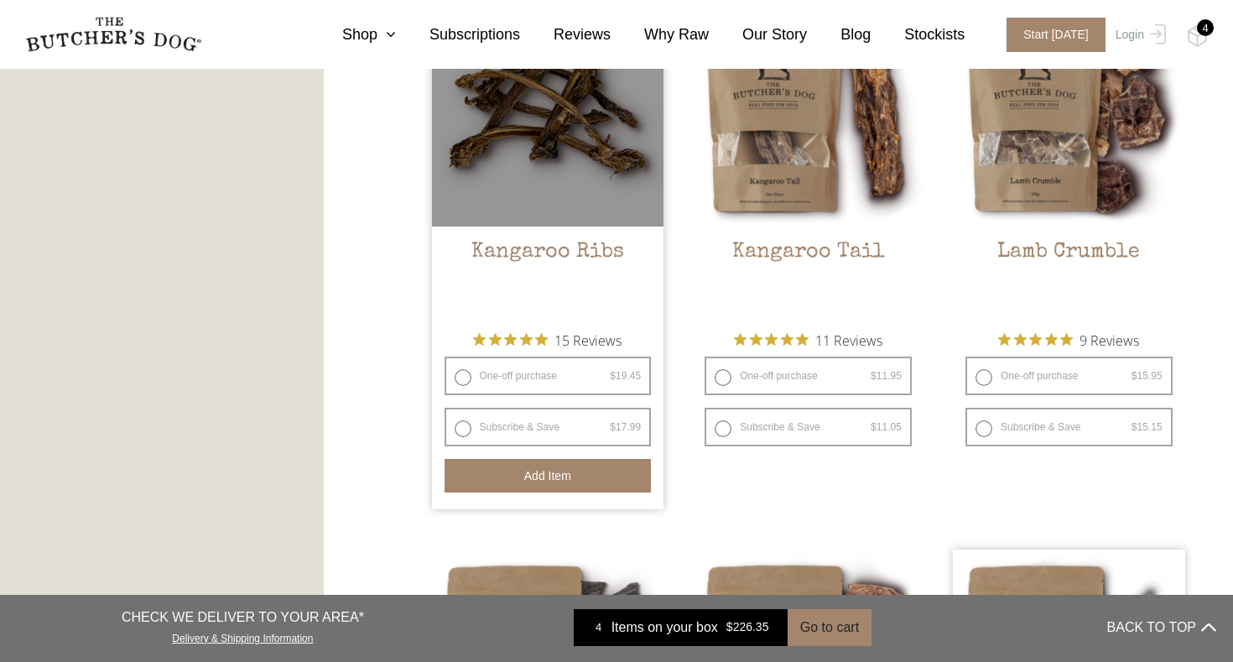
click at [557, 479] on button "Add item" at bounding box center [547, 476] width 207 height 34
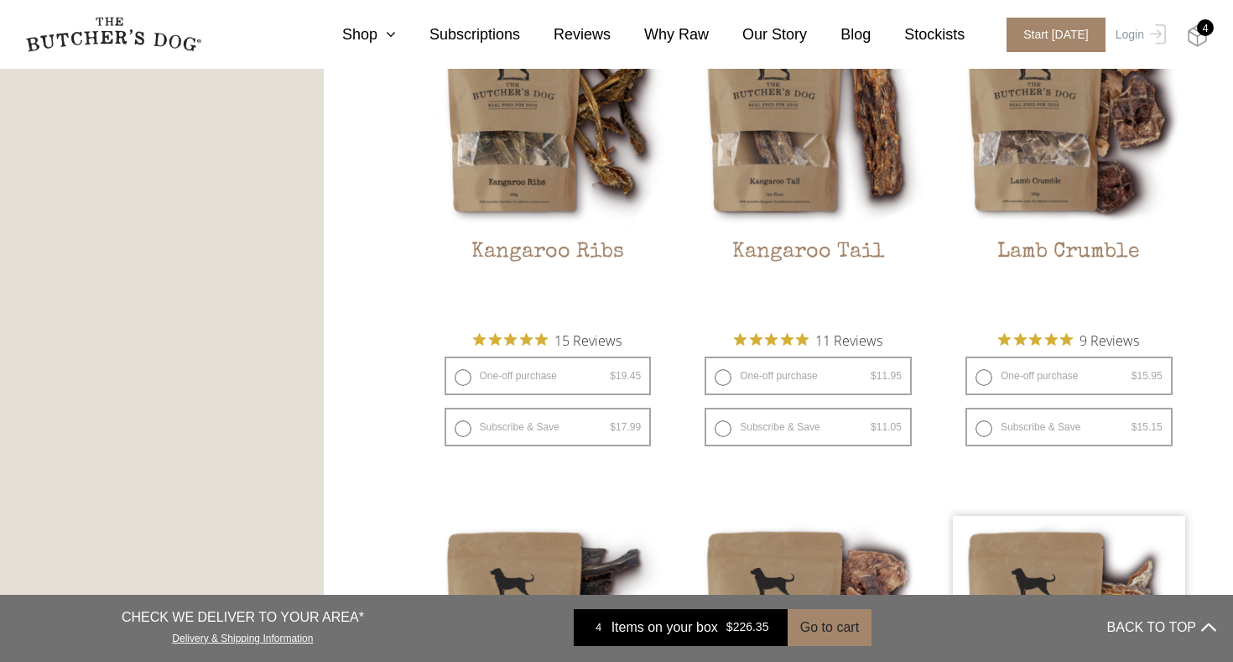
click at [1199, 34] on img at bounding box center [1197, 36] width 21 height 22
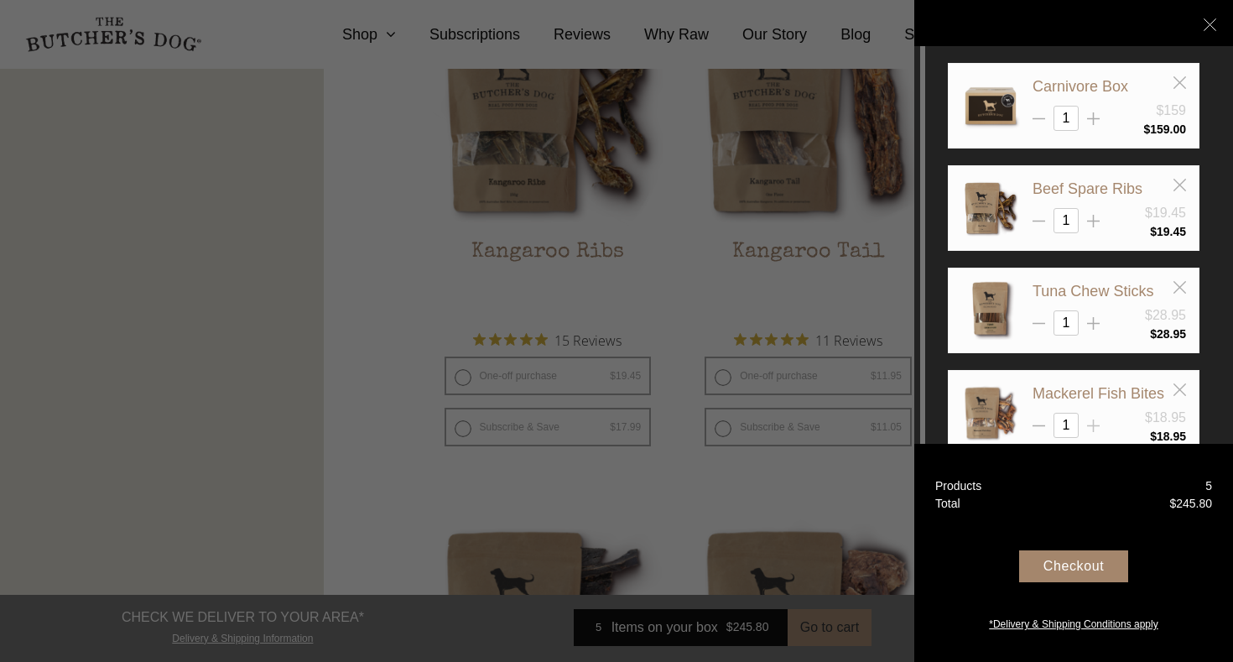
click at [1093, 426] on line at bounding box center [1093, 426] width 13 height 0
type input "2"
click at [1070, 569] on div "Checkout" at bounding box center [1073, 566] width 109 height 32
